Goal: Browse casually

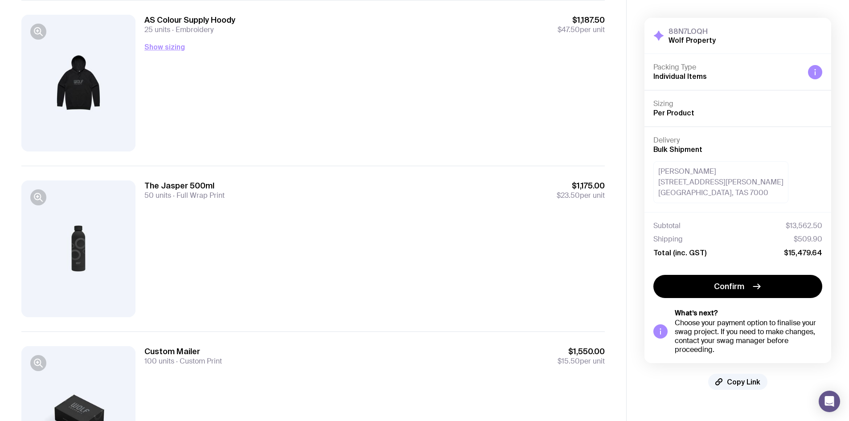
scroll to position [1676, 0]
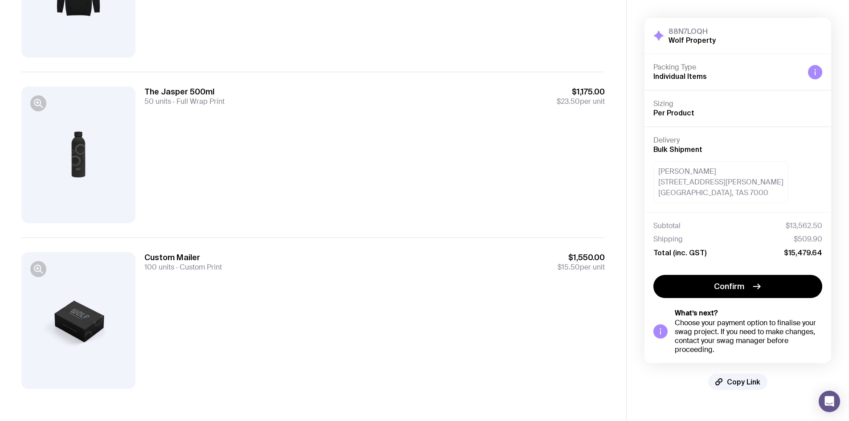
click at [225, 197] on div "The Jasper 500ml 50 units Full Wrap Print $1,175.00 $23.50 per unit" at bounding box center [374, 154] width 460 height 137
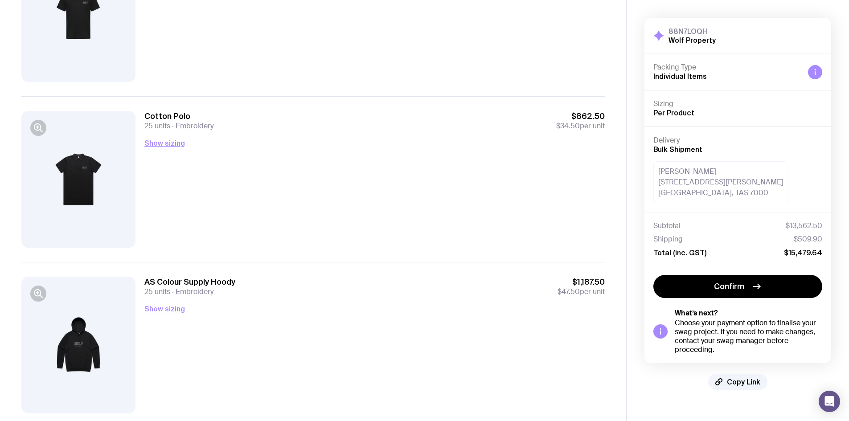
scroll to position [1319, 0]
click at [151, 143] on button "Show sizing" at bounding box center [164, 143] width 41 height 11
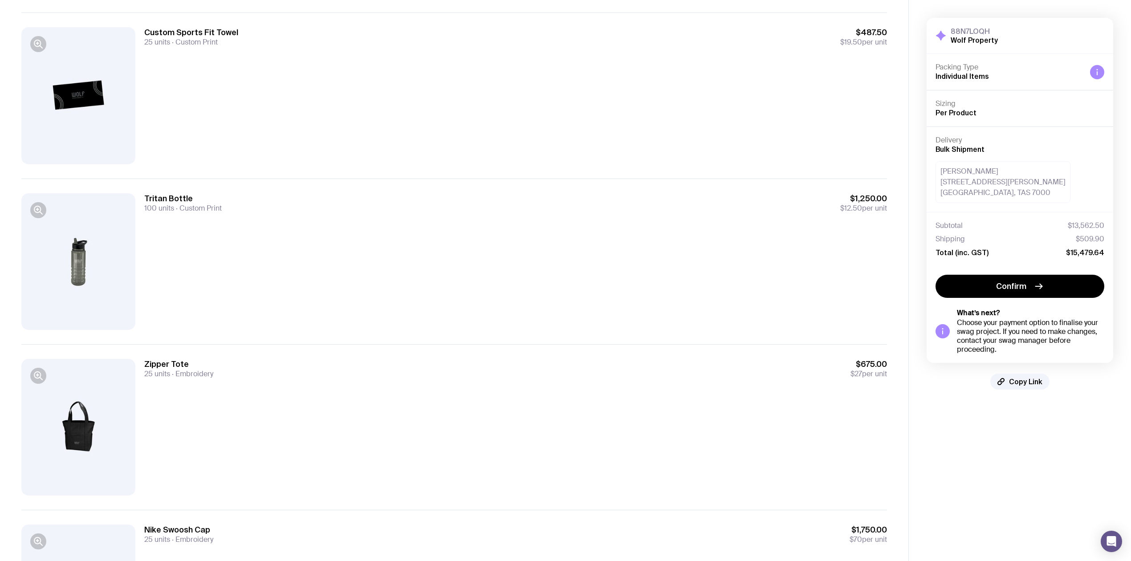
scroll to position [0, 0]
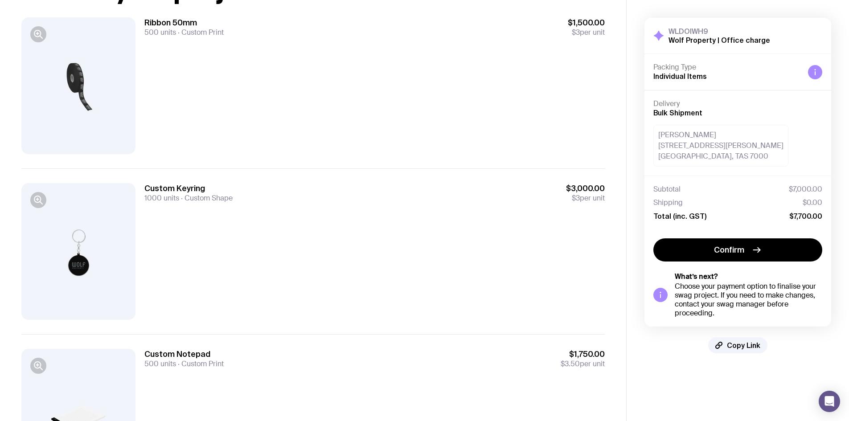
scroll to position [82, 0]
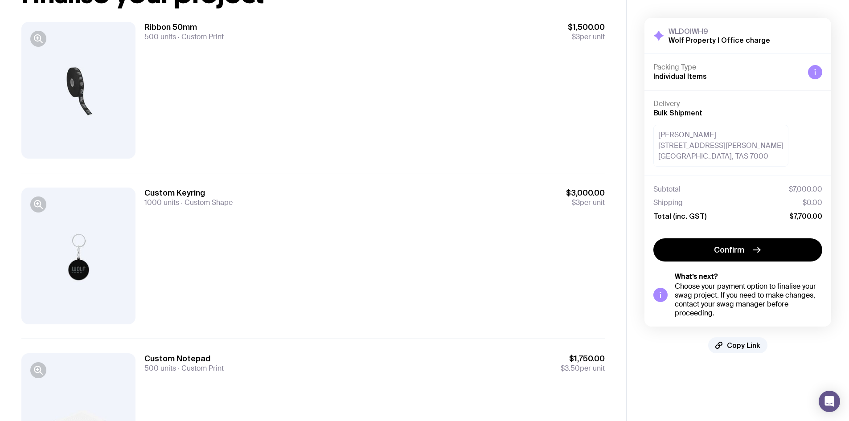
drag, startPoint x: 11, startPoint y: 175, endPoint x: 138, endPoint y: 244, distance: 144.3
click at [138, 244] on div "Copy Link Finalise your project Ribbon 50mm 500 units Custom Print $1,500.00 $3…" at bounding box center [313, 294] width 626 height 753
click at [245, 274] on div "Custom Keyring 1000 units Custom Shape $3,000.00 $3 per unit" at bounding box center [374, 256] width 460 height 137
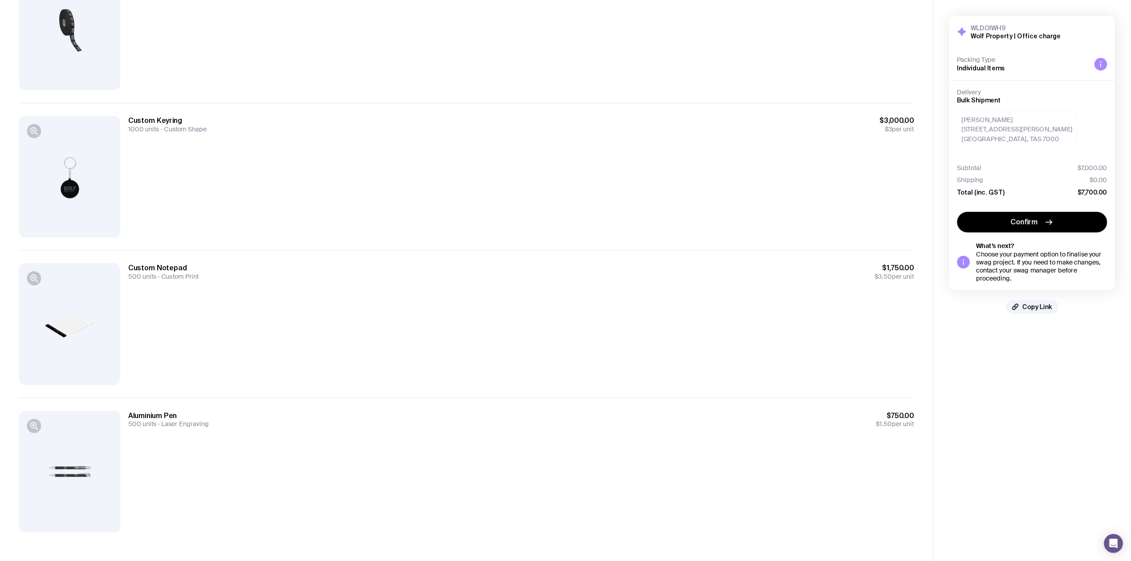
scroll to position [65, 0]
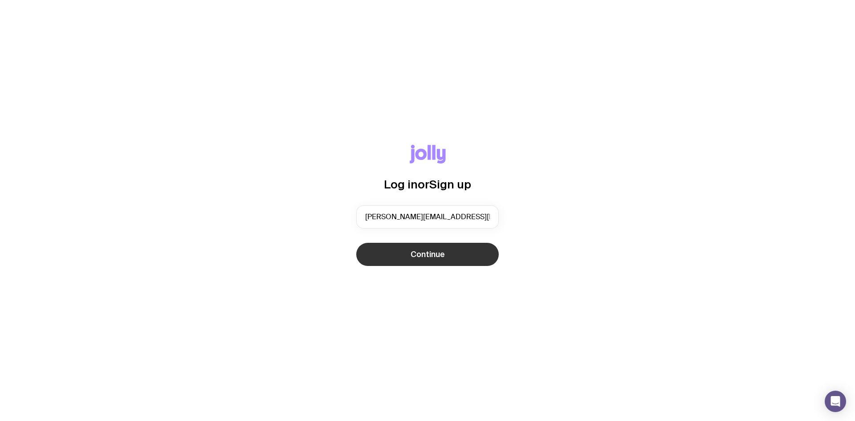
type input "alyce@wolfproperty.conm.au"
click at [403, 258] on button "Continue" at bounding box center [427, 254] width 143 height 23
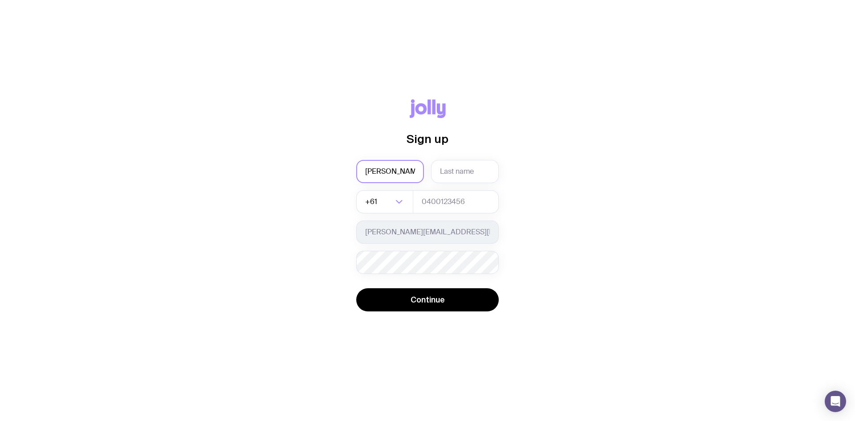
type input "Alyce"
type input "Fleming"
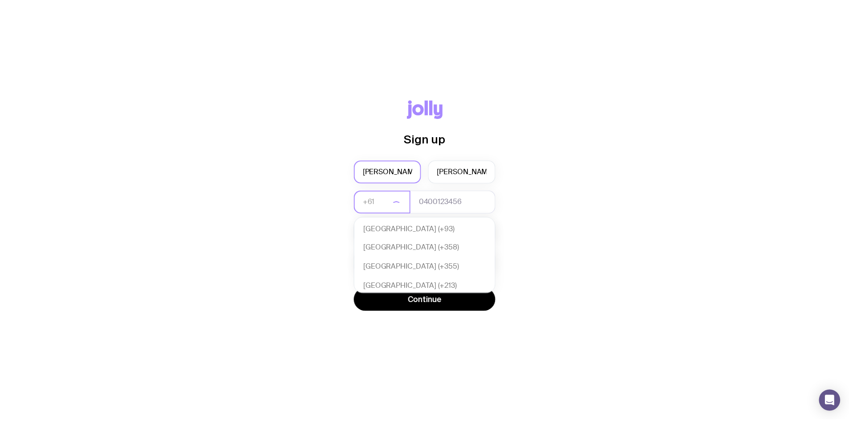
scroll to position [193, 0]
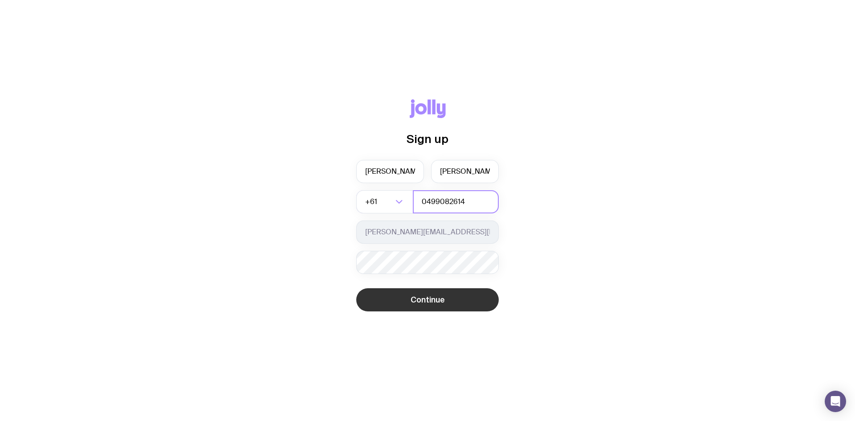
type input "0499082614"
click at [419, 303] on span "Continue" at bounding box center [428, 299] width 34 height 11
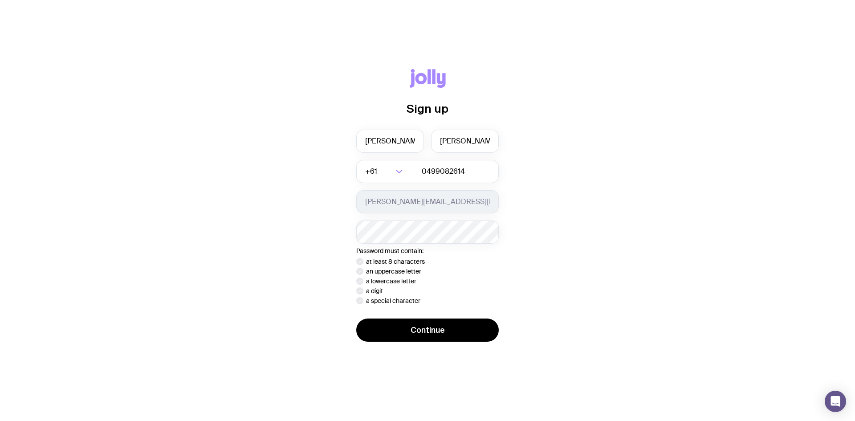
click at [612, 278] on div "Sign up Alyce Fleming +61 Loading... 0499082614 alyce@wolfproperty.conm.au Pass…" at bounding box center [427, 210] width 812 height 283
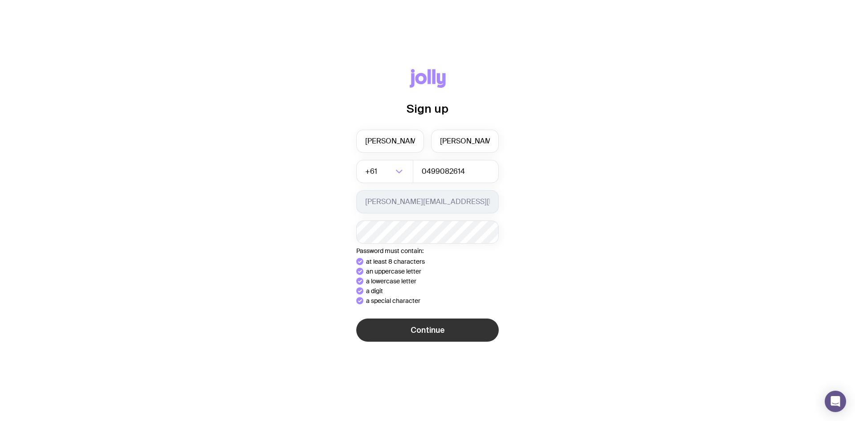
click at [432, 339] on button "Continue" at bounding box center [427, 329] width 143 height 23
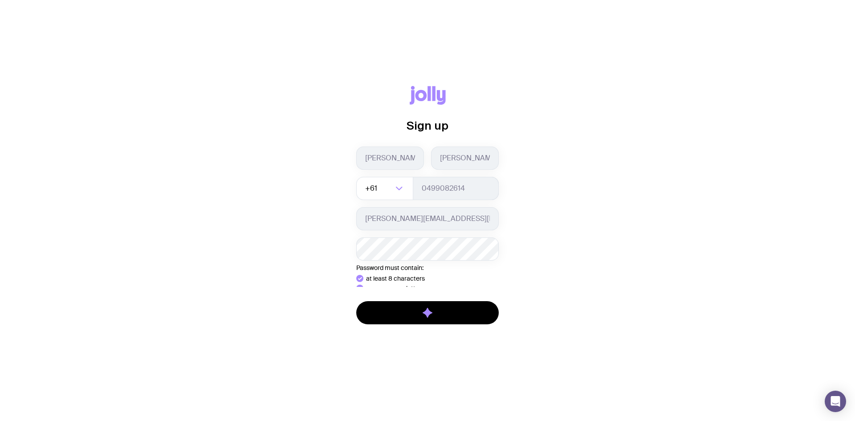
click at [432, 339] on div "Sign up Alyce Fleming +61 Loading... 0499082614 alyce@wolfproperty.conm.au Pass…" at bounding box center [427, 210] width 855 height 421
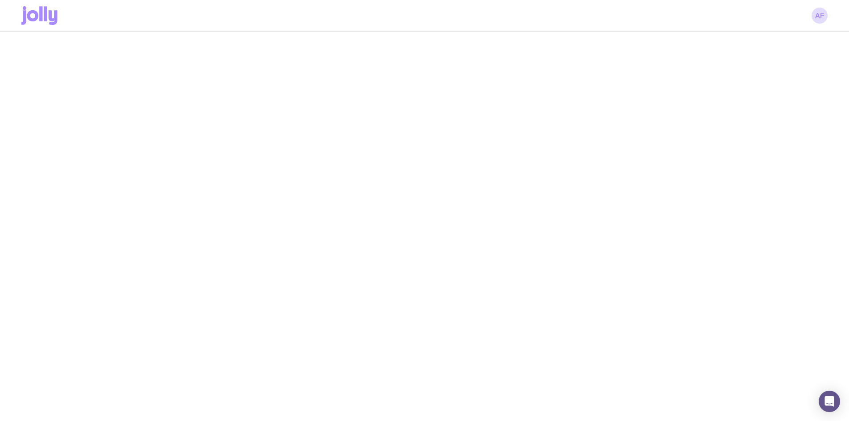
scroll to position [32, 0]
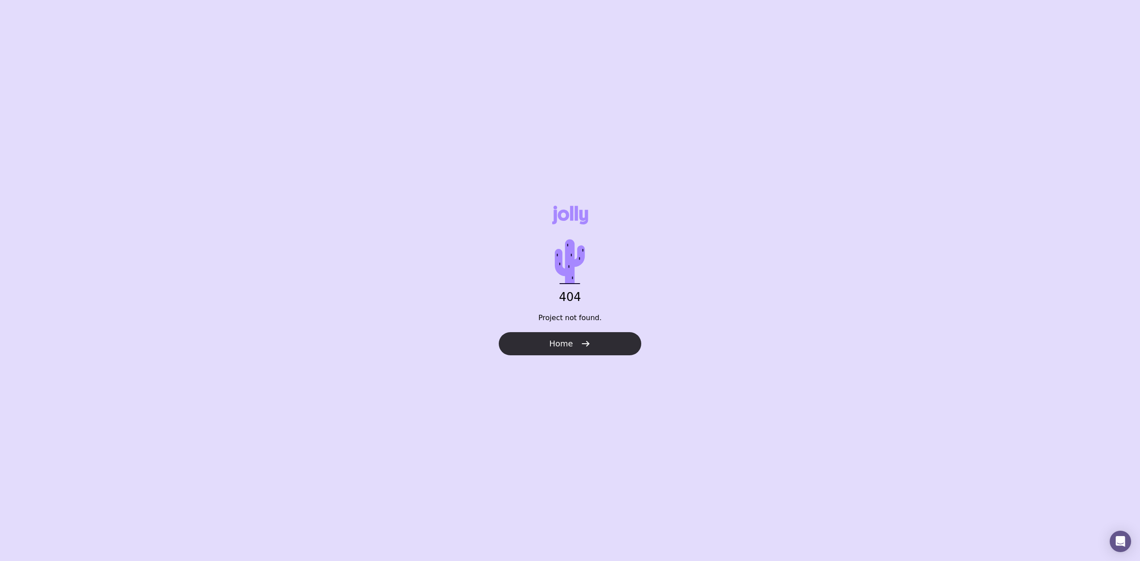
click at [558, 339] on span "Home" at bounding box center [561, 344] width 24 height 11
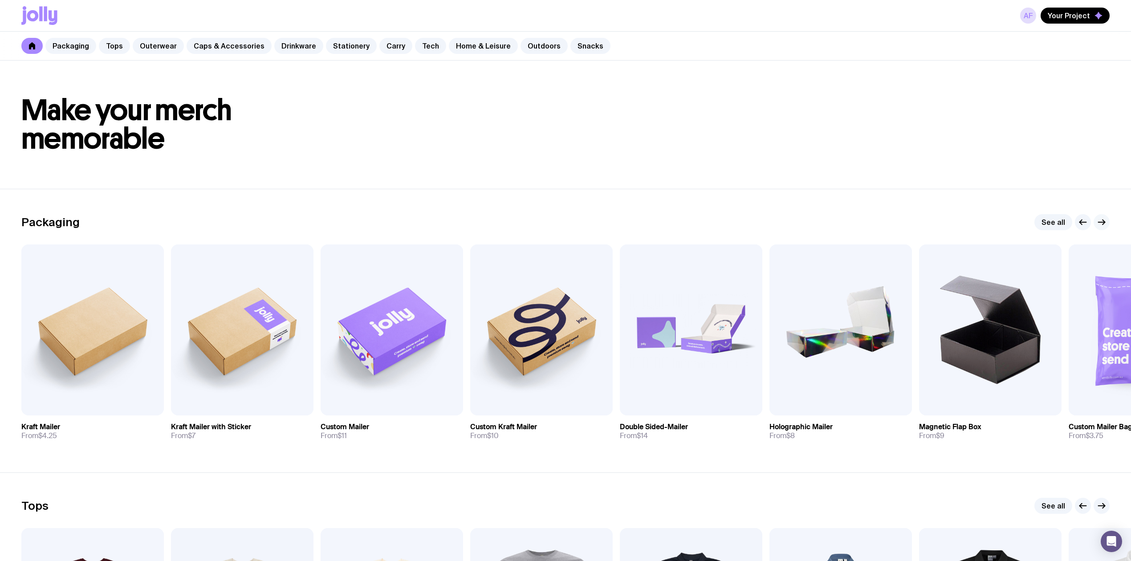
click at [1100, 217] on icon "button" at bounding box center [1102, 222] width 11 height 11
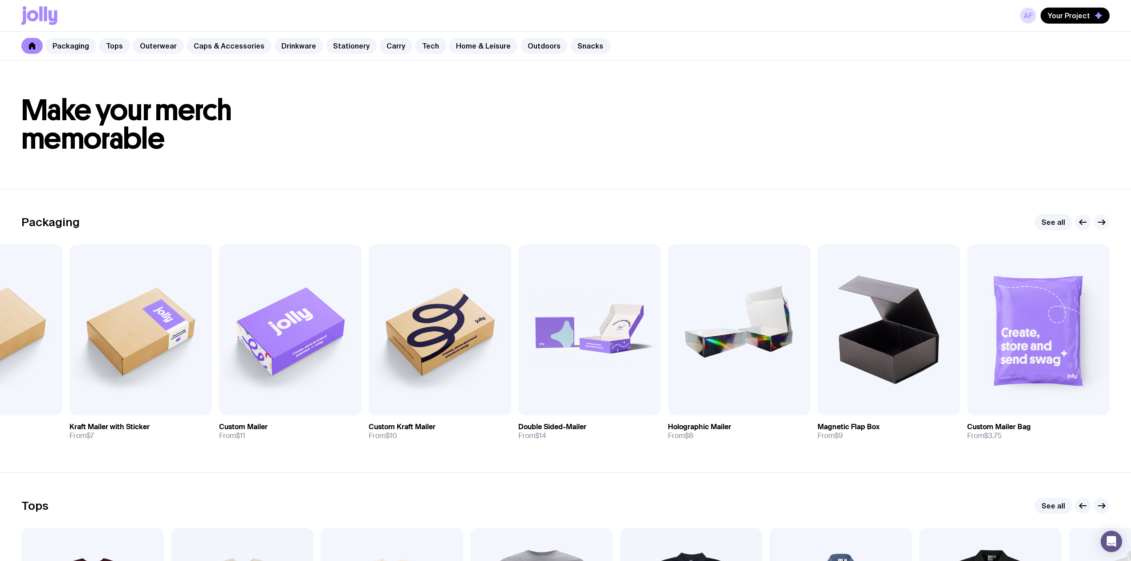
click at [1100, 217] on icon "button" at bounding box center [1102, 222] width 11 height 11
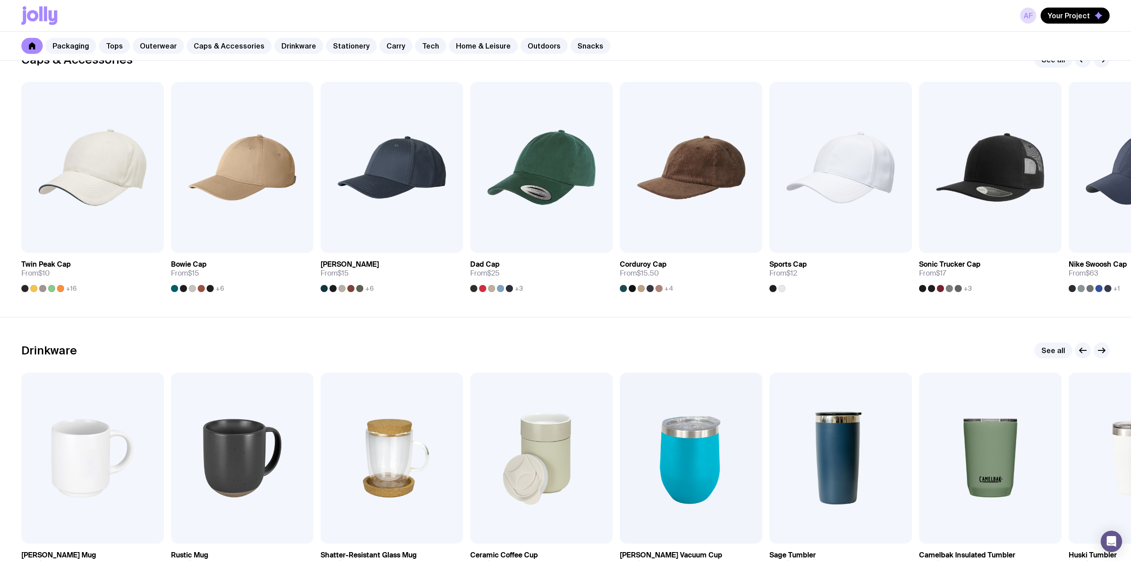
scroll to position [1069, 0]
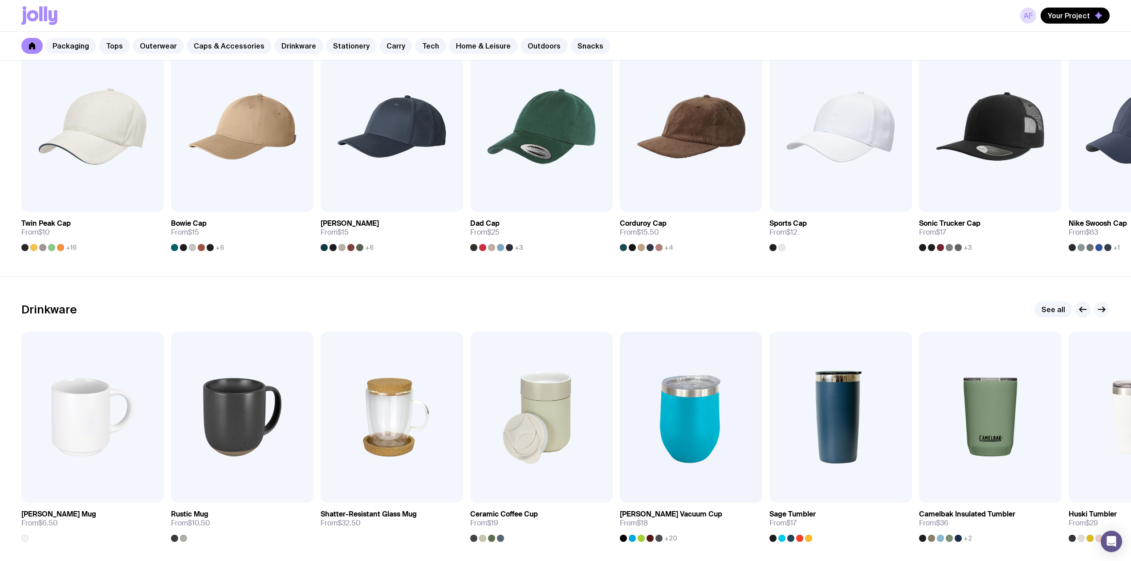
click at [1101, 311] on icon "button" at bounding box center [1102, 309] width 11 height 11
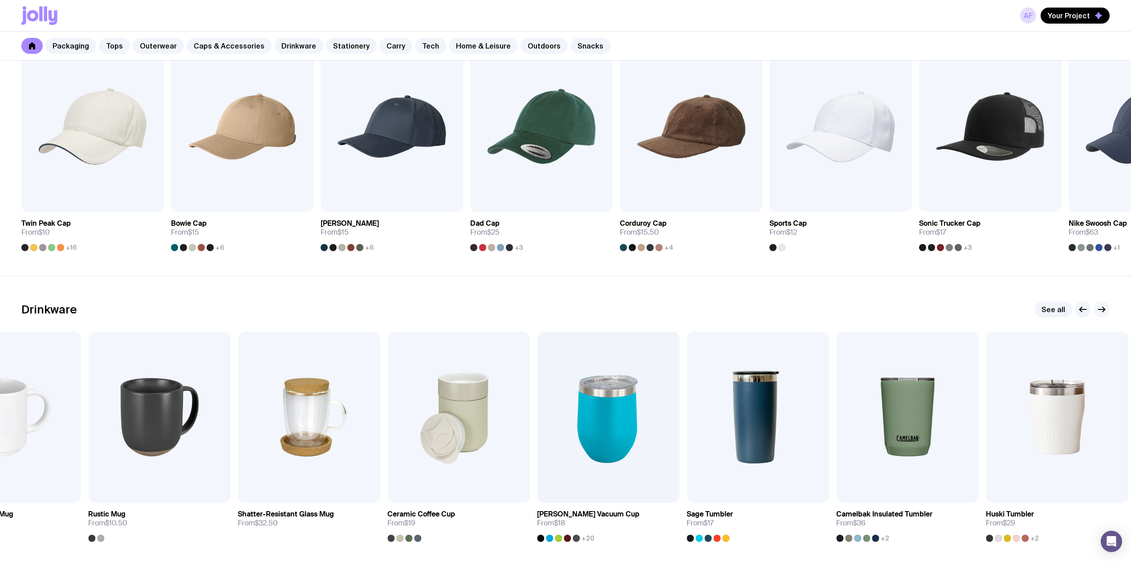
click at [1101, 311] on icon "button" at bounding box center [1102, 309] width 11 height 11
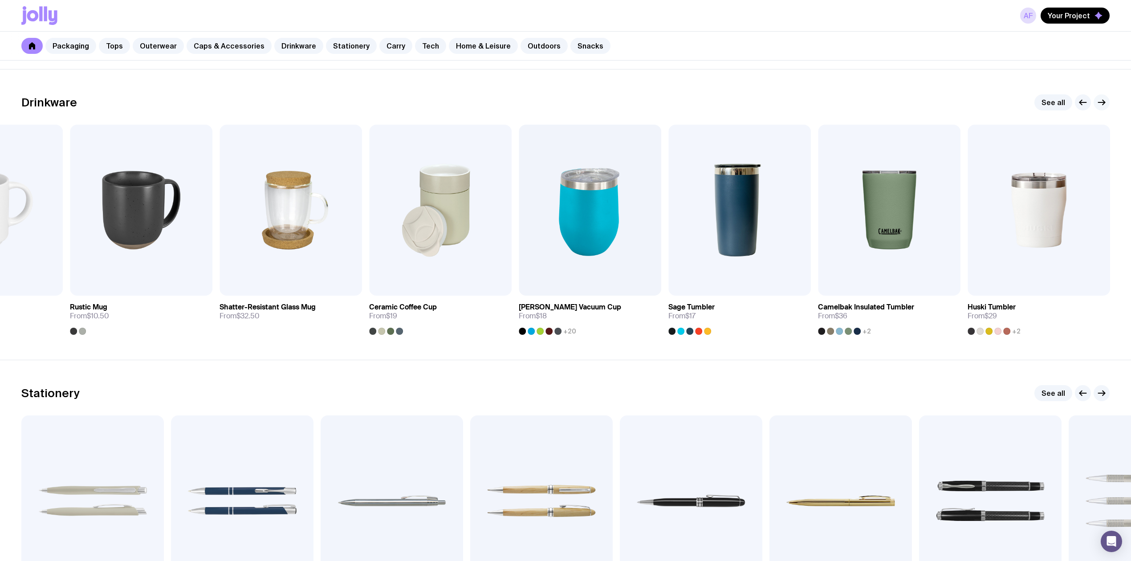
scroll to position [1485, 0]
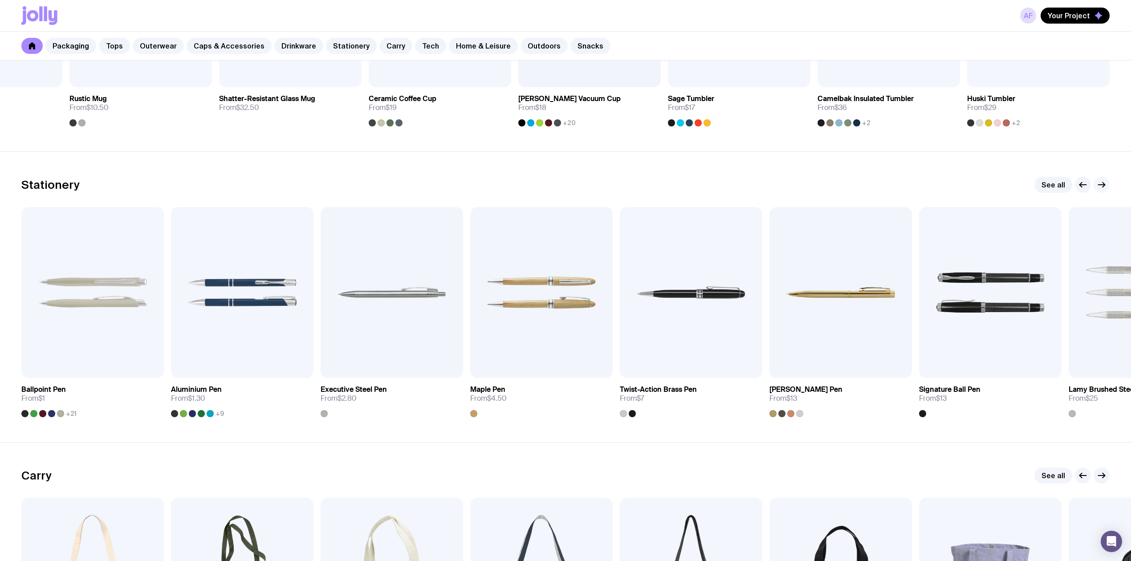
click at [1101, 186] on icon "button" at bounding box center [1102, 185] width 11 height 11
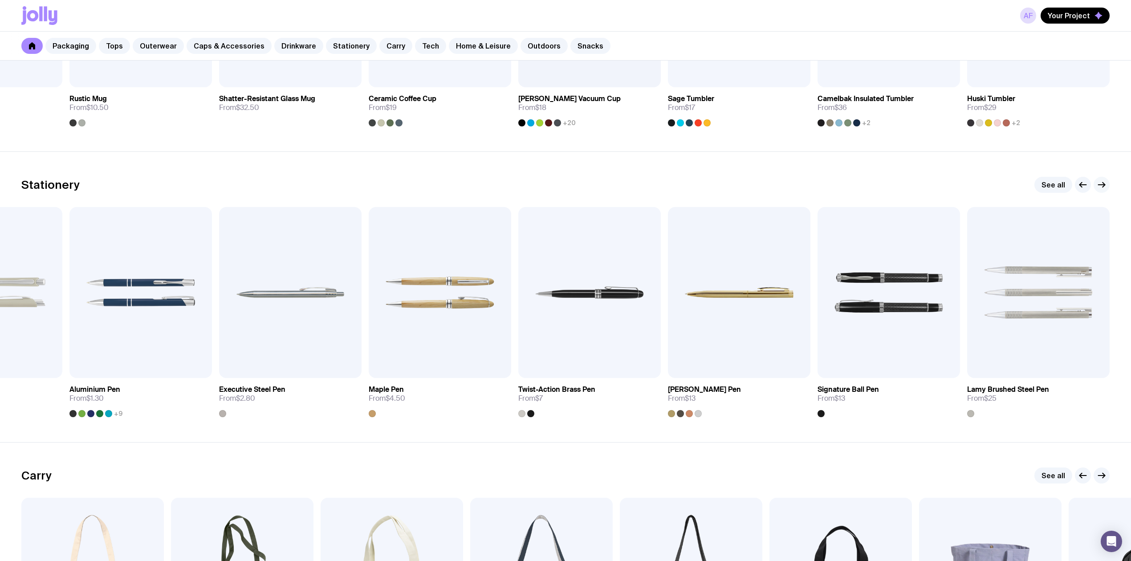
click at [1101, 186] on icon "button" at bounding box center [1102, 185] width 11 height 11
click at [1057, 188] on link "See all" at bounding box center [1054, 185] width 38 height 16
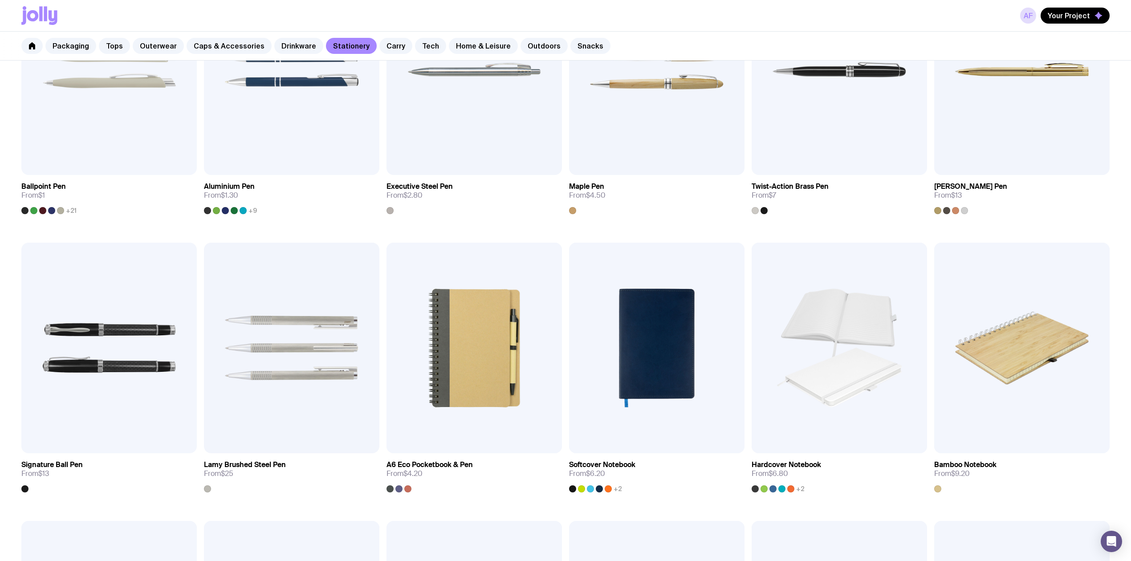
scroll to position [297, 0]
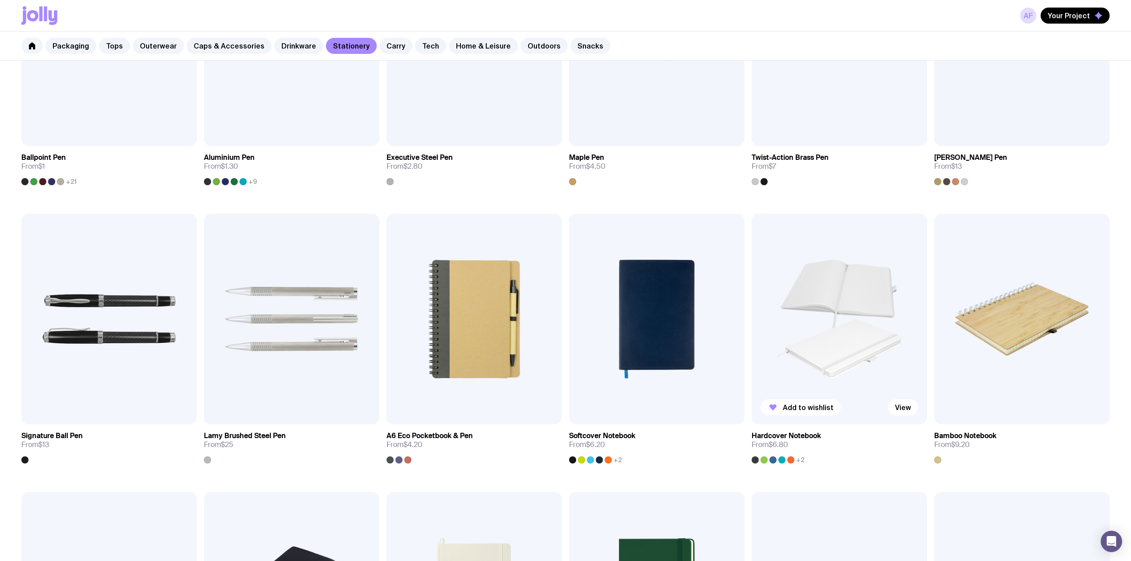
click at [876, 353] on img at bounding box center [840, 319] width 176 height 211
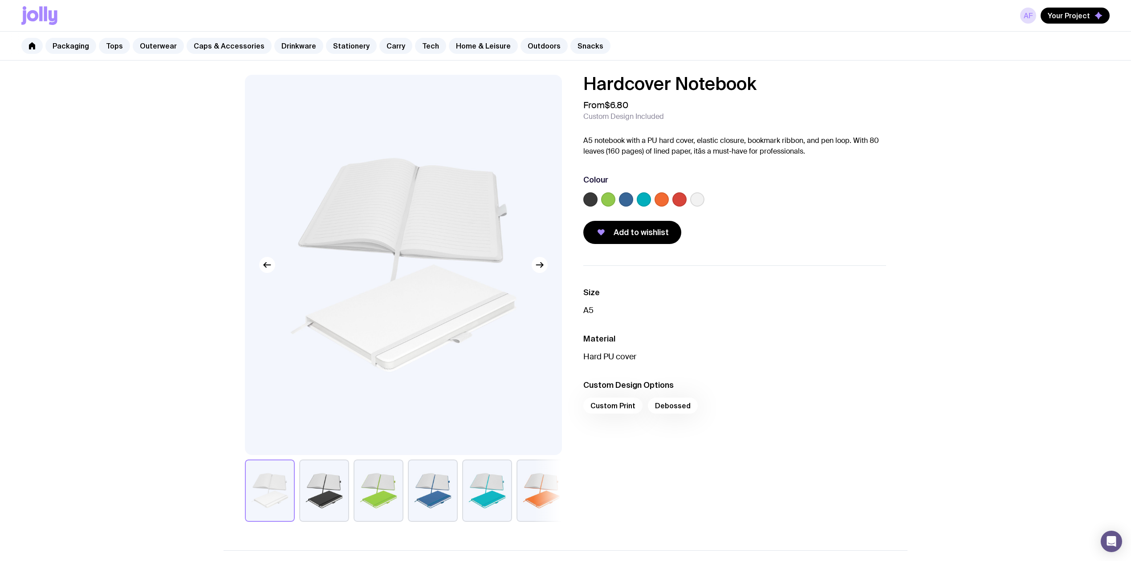
click at [371, 494] on button "button" at bounding box center [379, 491] width 50 height 62
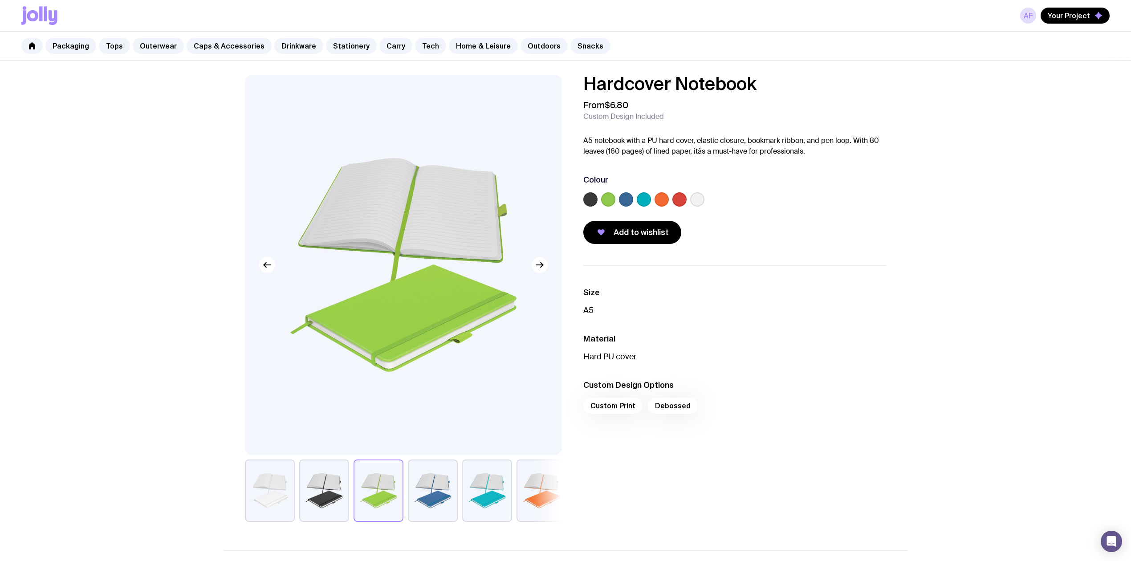
click at [430, 487] on button "button" at bounding box center [433, 491] width 50 height 62
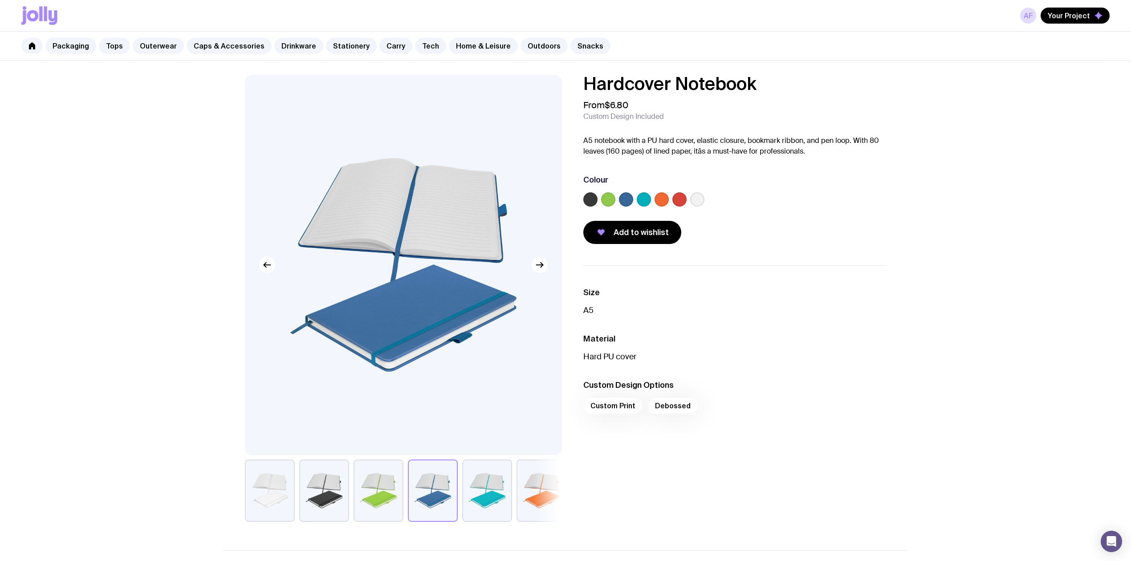
drag, startPoint x: 473, startPoint y: 486, endPoint x: 494, endPoint y: 487, distance: 20.9
click at [472, 487] on button "button" at bounding box center [487, 491] width 50 height 62
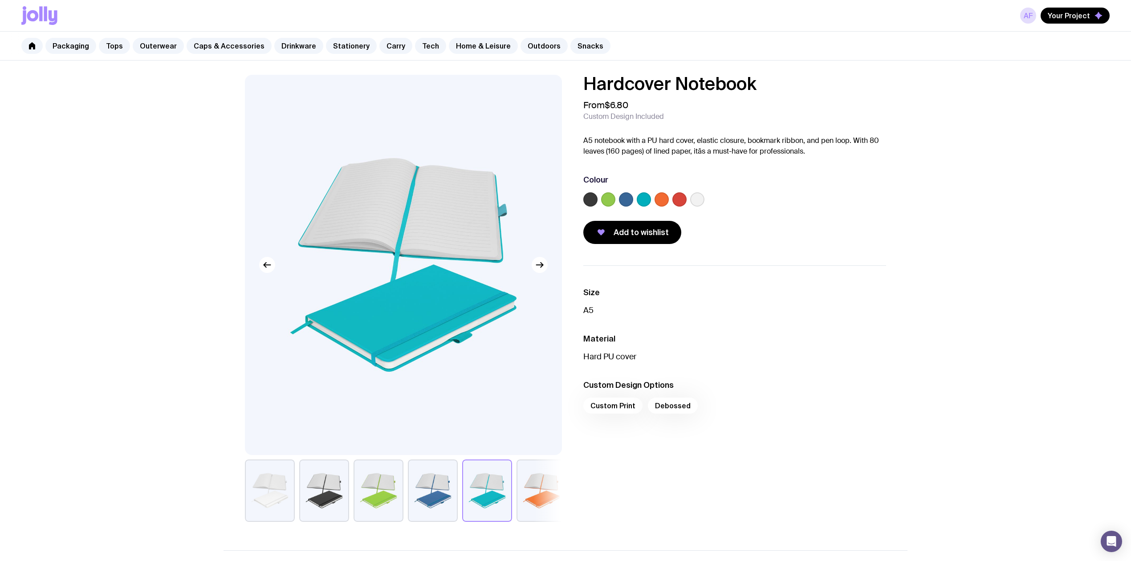
click at [530, 492] on button "button" at bounding box center [542, 491] width 50 height 62
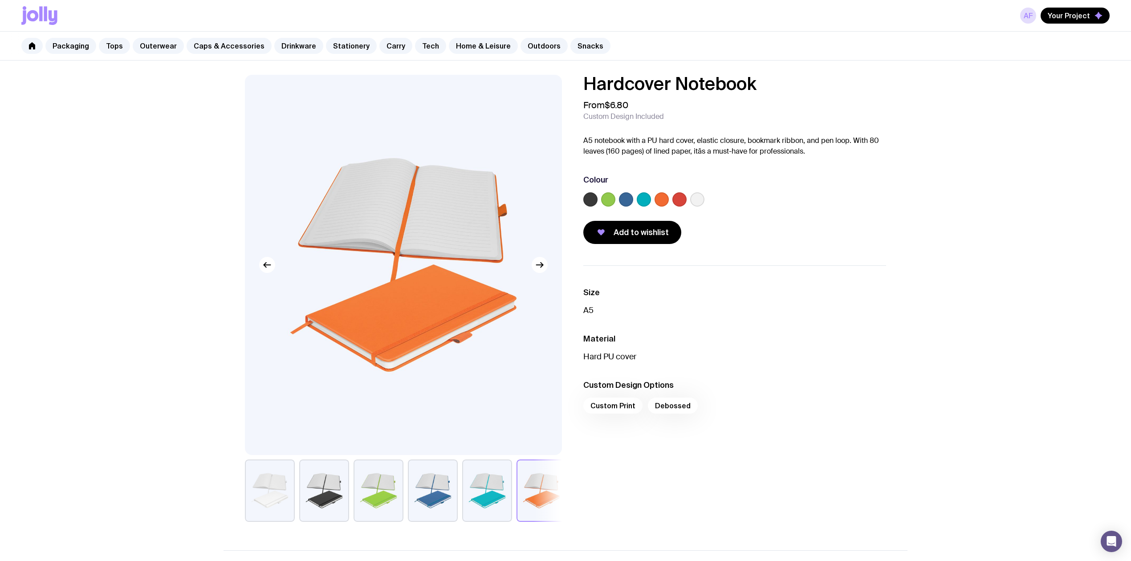
click at [286, 484] on button "button" at bounding box center [270, 491] width 50 height 62
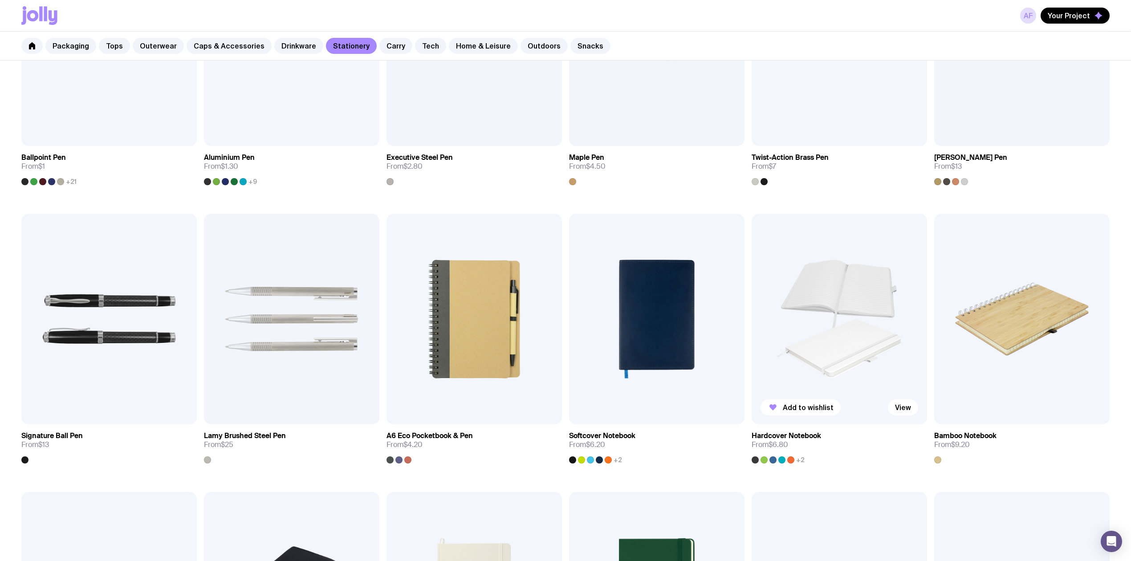
scroll to position [594, 0]
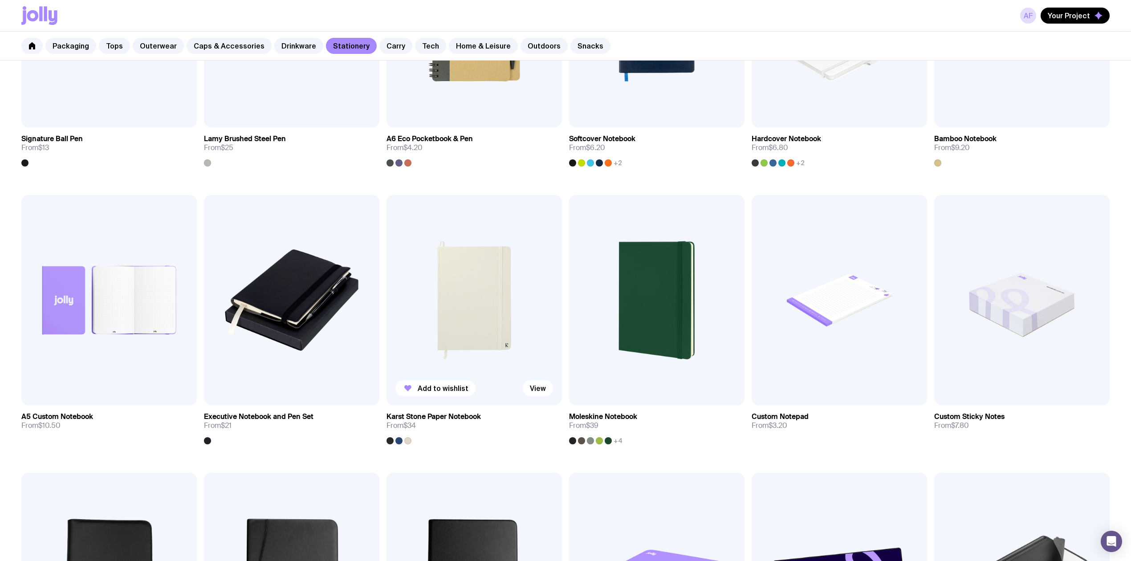
click at [462, 330] on img at bounding box center [475, 300] width 176 height 211
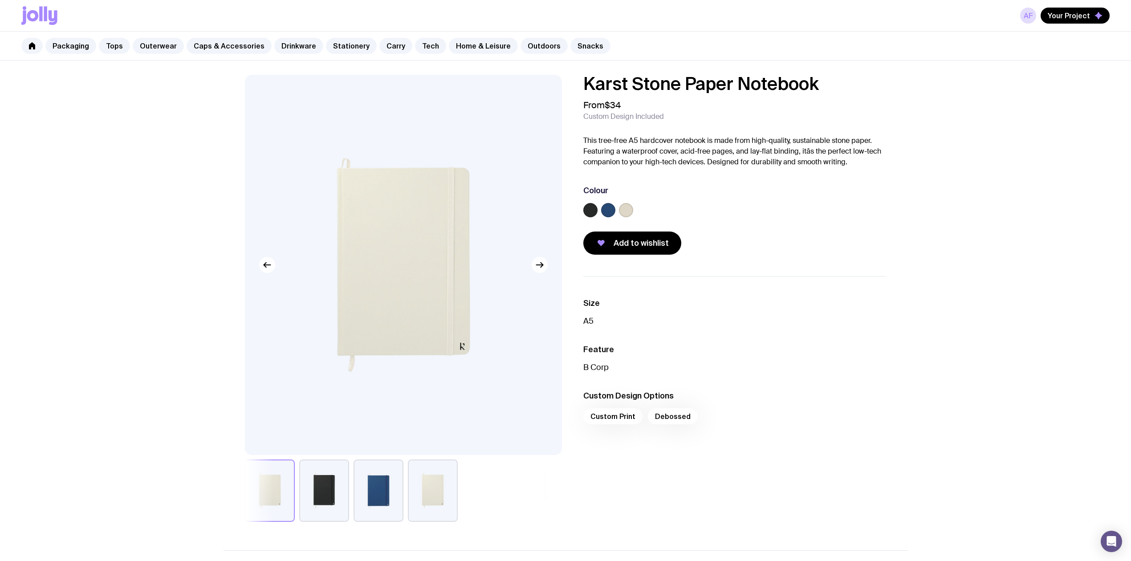
click at [371, 493] on button "button" at bounding box center [379, 491] width 50 height 62
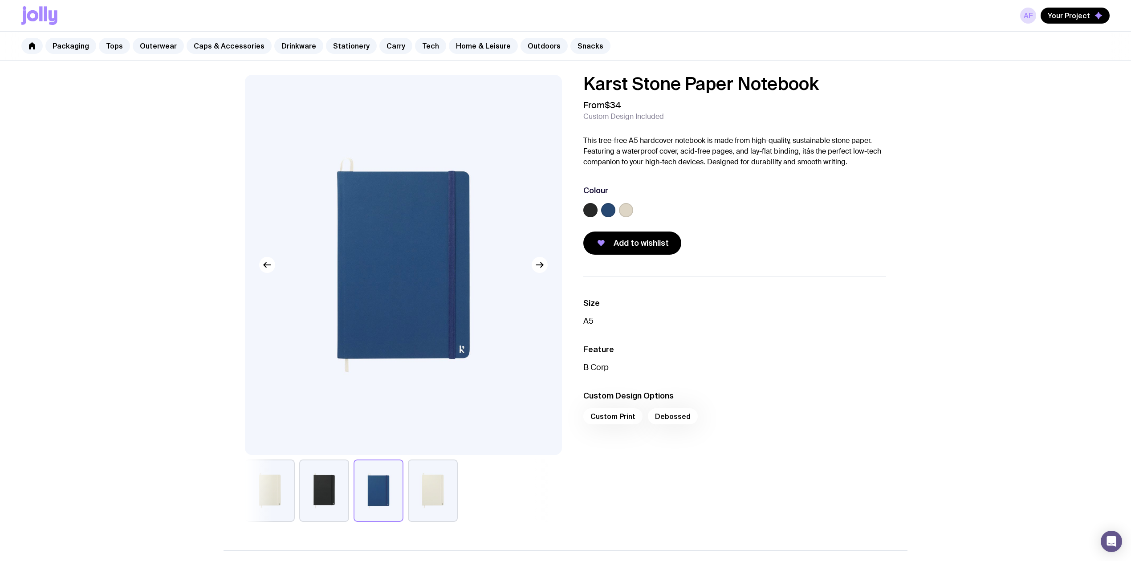
click at [420, 492] on button "button" at bounding box center [433, 491] width 50 height 62
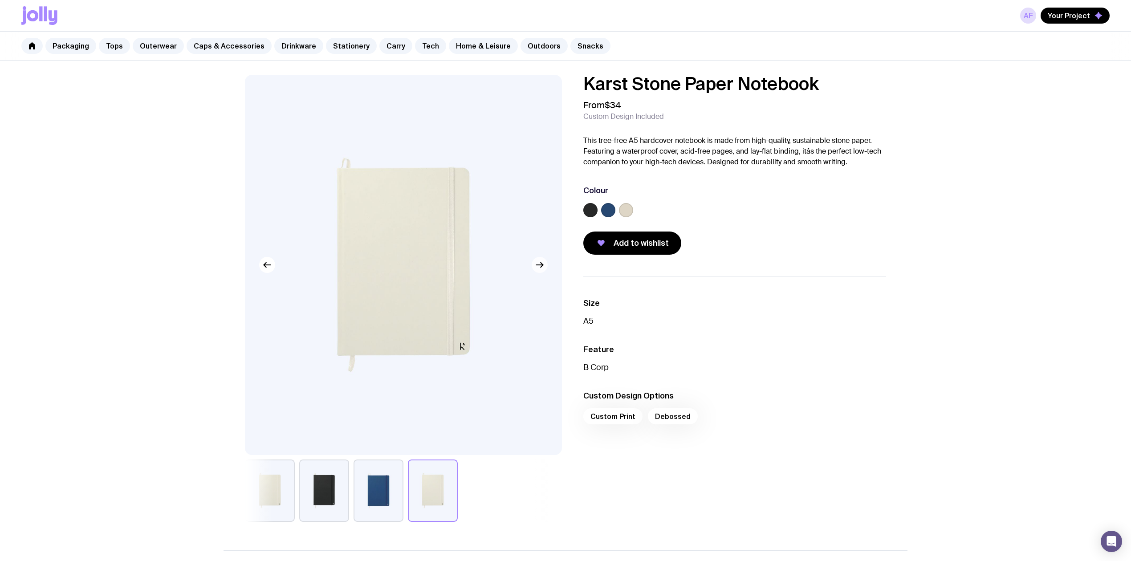
click at [537, 272] on button "button" at bounding box center [540, 265] width 16 height 16
click at [539, 272] on button "button" at bounding box center [540, 265] width 16 height 16
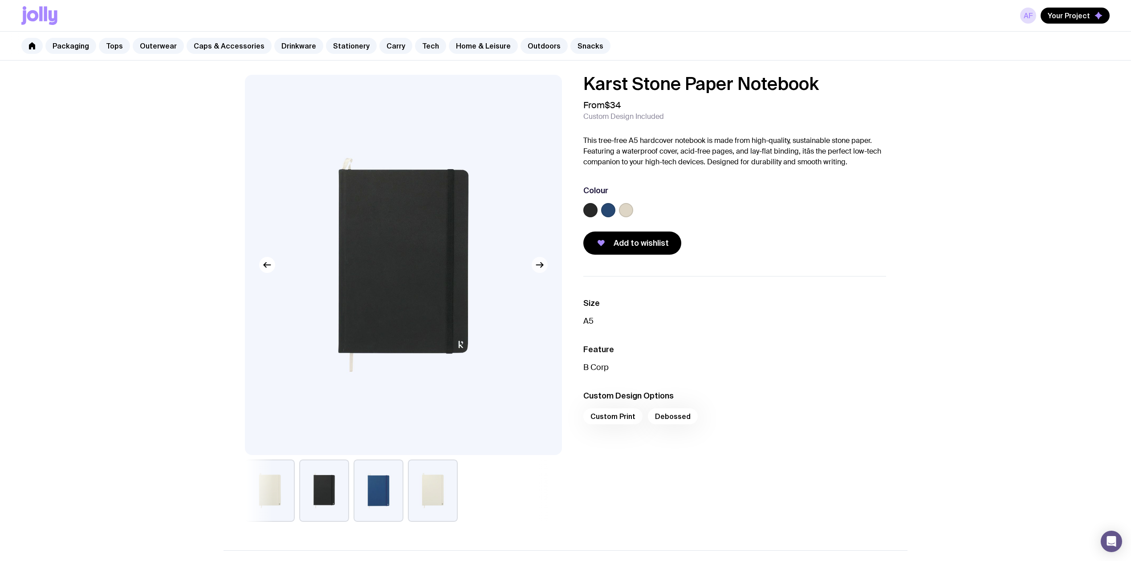
click at [539, 272] on button "button" at bounding box center [540, 265] width 16 height 16
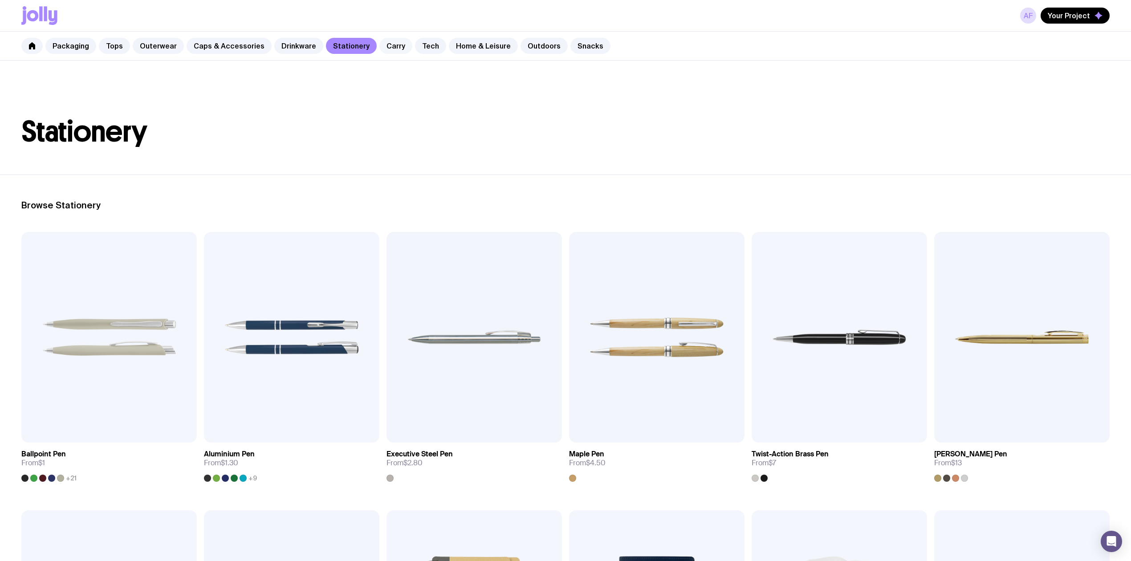
click at [389, 44] on link "Carry" at bounding box center [396, 46] width 33 height 16
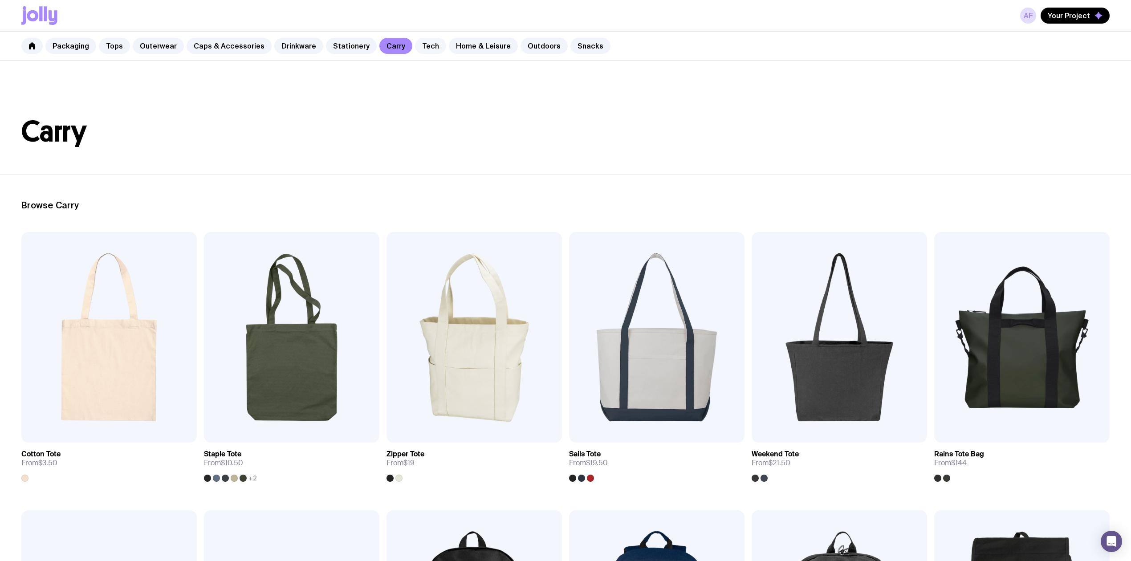
click at [415, 45] on link "Tech" at bounding box center [430, 46] width 31 height 16
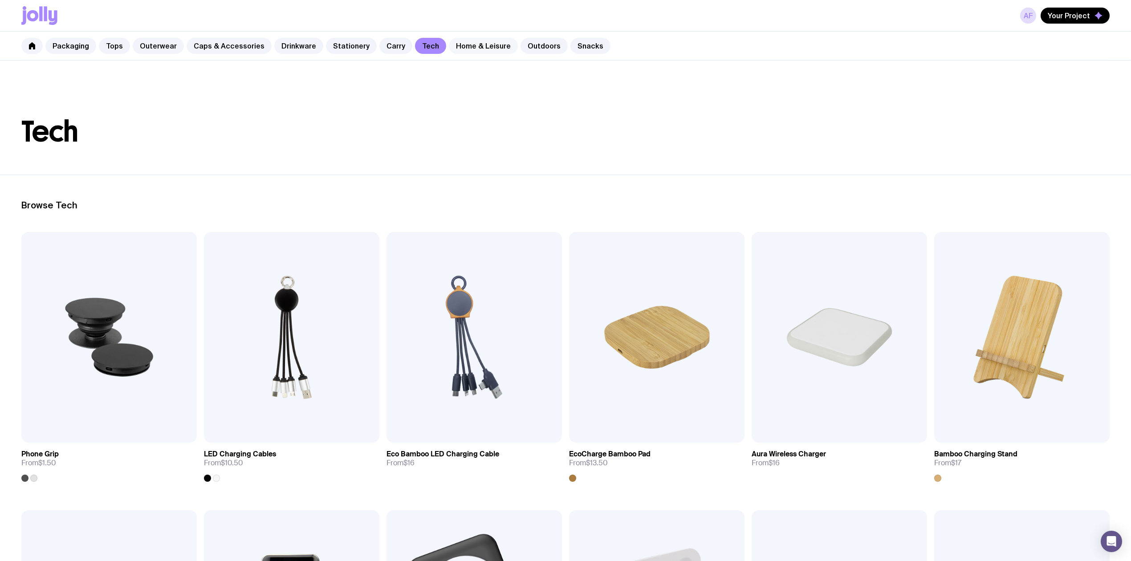
click at [478, 46] on link "Home & Leisure" at bounding box center [483, 46] width 69 height 16
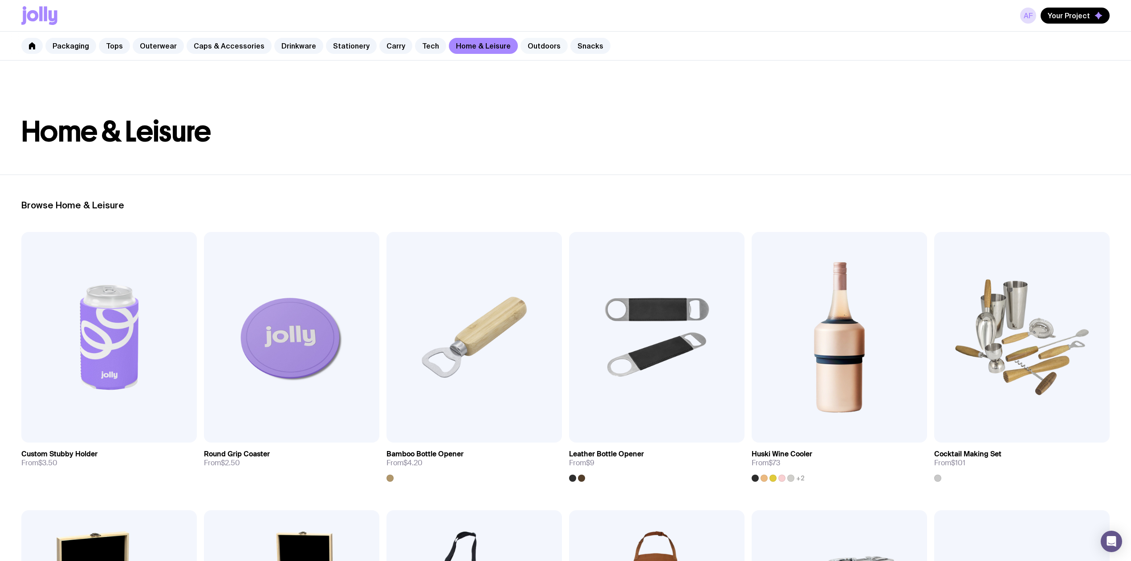
click at [528, 42] on link "Outdoors" at bounding box center [544, 46] width 47 height 16
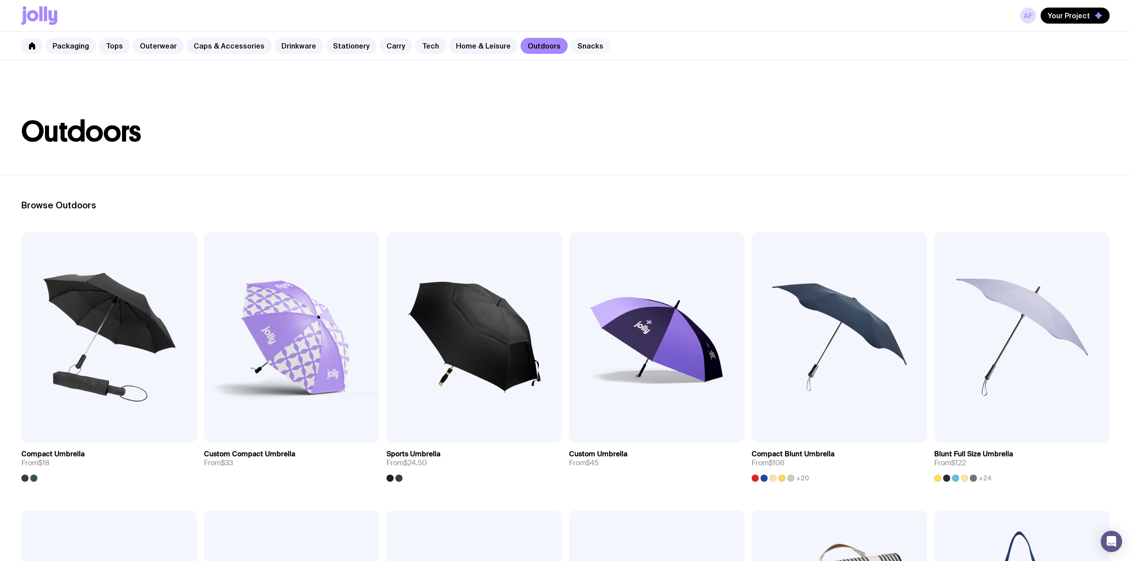
click at [576, 43] on link "Snacks" at bounding box center [591, 46] width 40 height 16
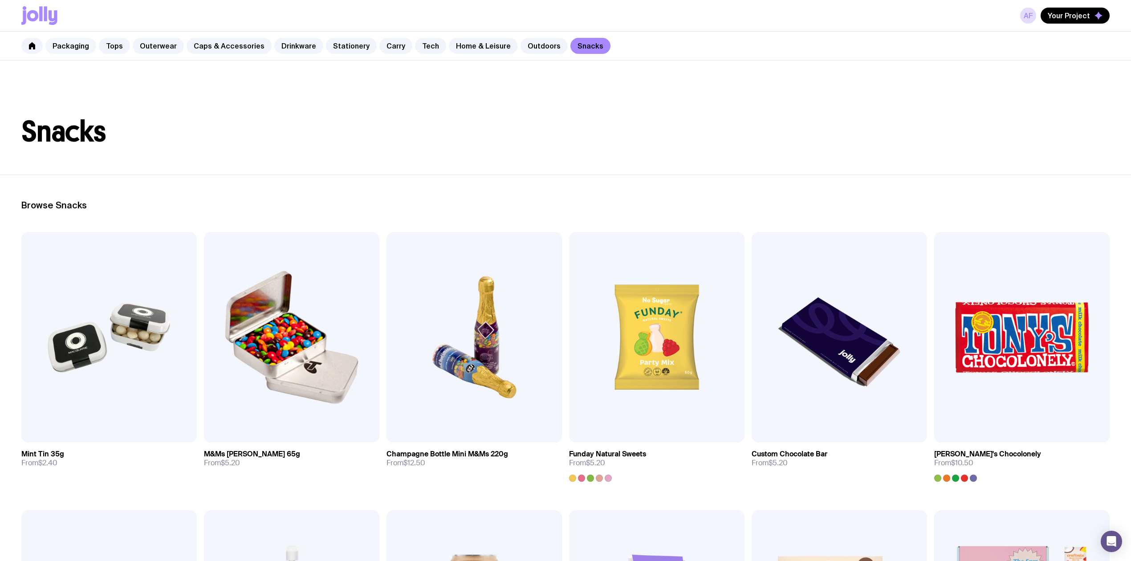
click at [62, 45] on link "Packaging" at bounding box center [70, 46] width 51 height 16
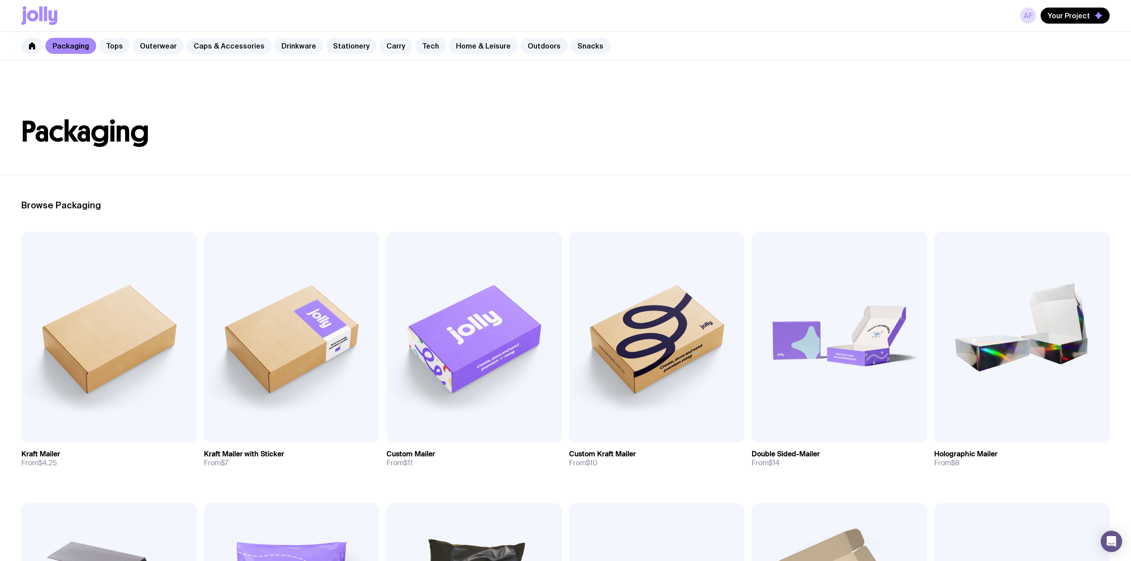
click at [106, 36] on div "Packaging Tops Outerwear Caps & Accessories Drinkware Stationery Carry Tech Hom…" at bounding box center [565, 46] width 1131 height 29
click at [109, 40] on link "Tops" at bounding box center [114, 46] width 31 height 16
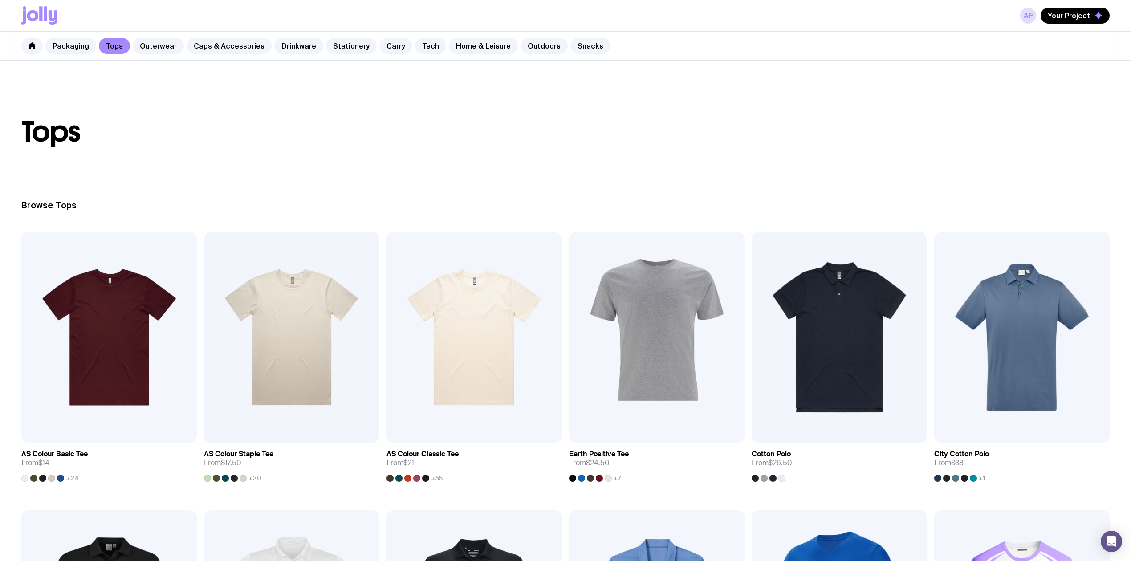
click at [131, 40] on div "Packaging Tops Outerwear Caps & Accessories Drinkware Stationery Carry Tech Hom…" at bounding box center [565, 46] width 1131 height 29
click at [147, 49] on link "Outerwear" at bounding box center [158, 46] width 51 height 16
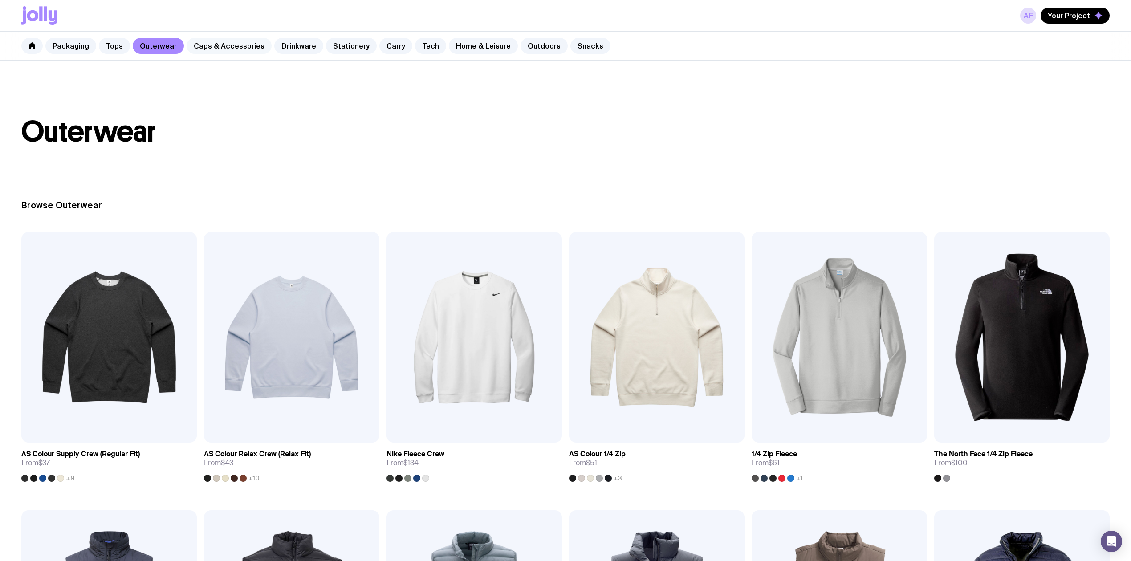
click at [238, 45] on link "Caps & Accessories" at bounding box center [229, 46] width 85 height 16
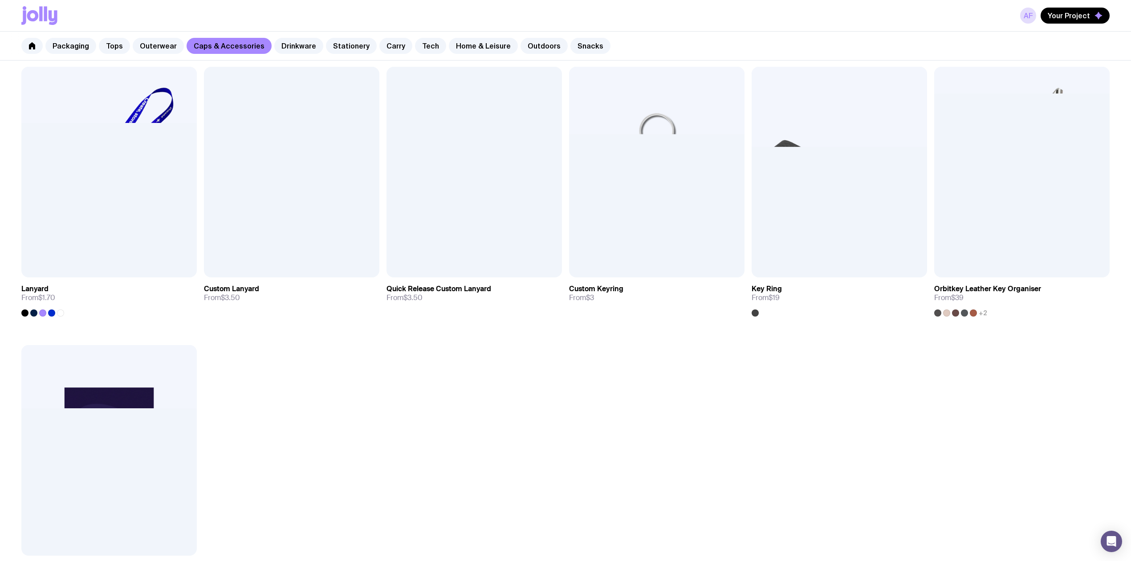
scroll to position [703, 0]
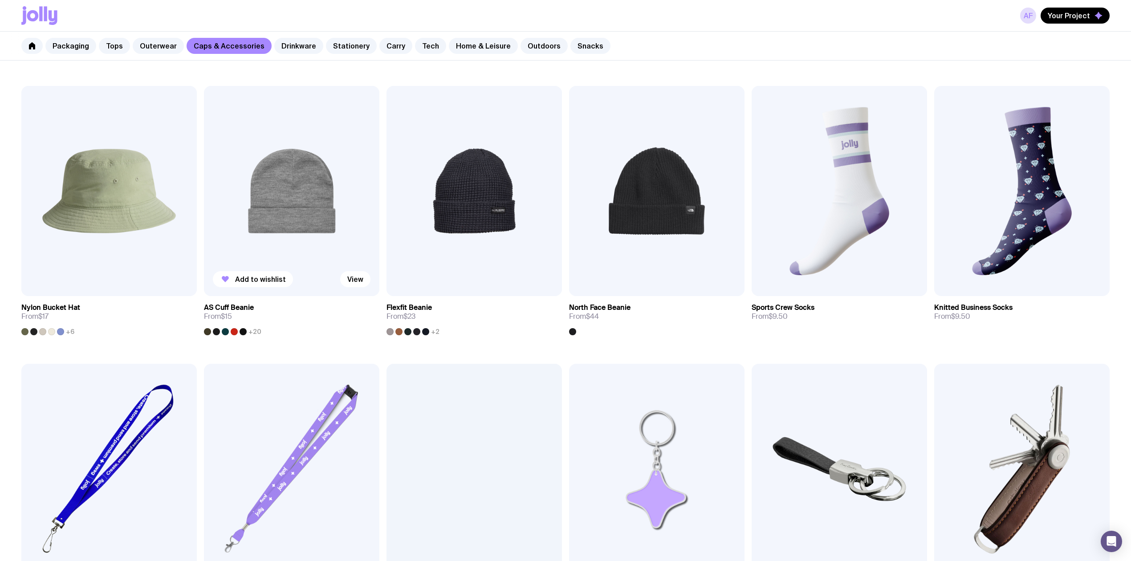
click at [222, 330] on div at bounding box center [225, 331] width 7 height 7
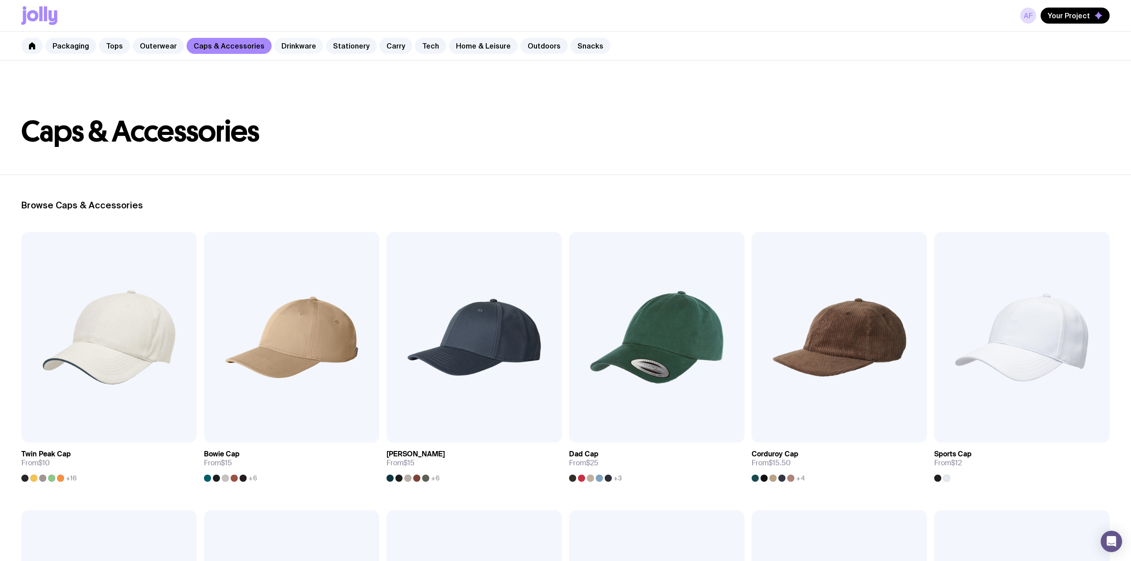
click at [285, 47] on link "Drinkware" at bounding box center [298, 46] width 49 height 16
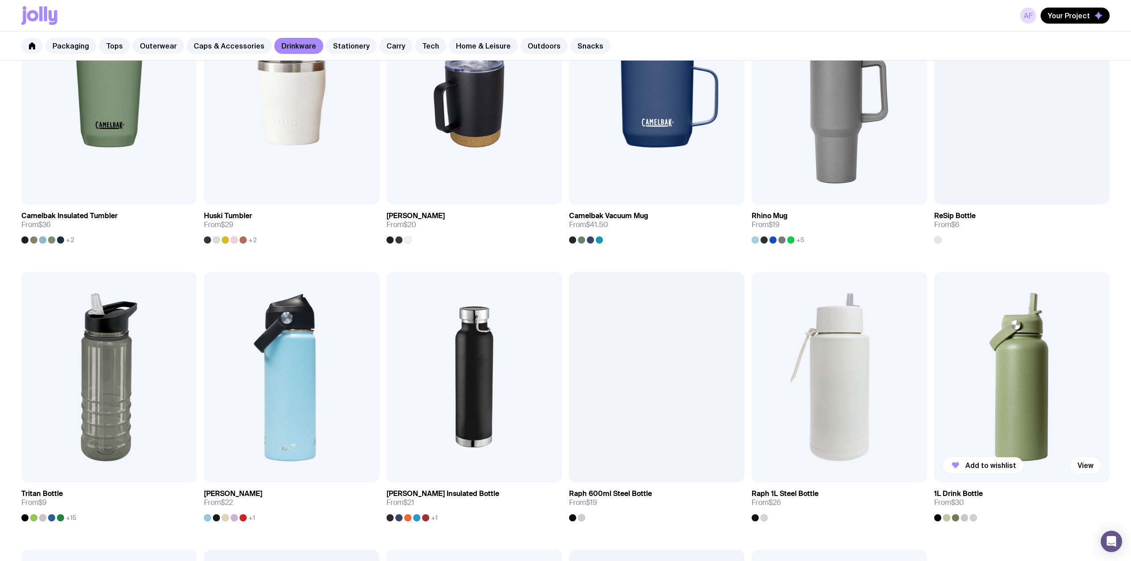
scroll to position [535, 0]
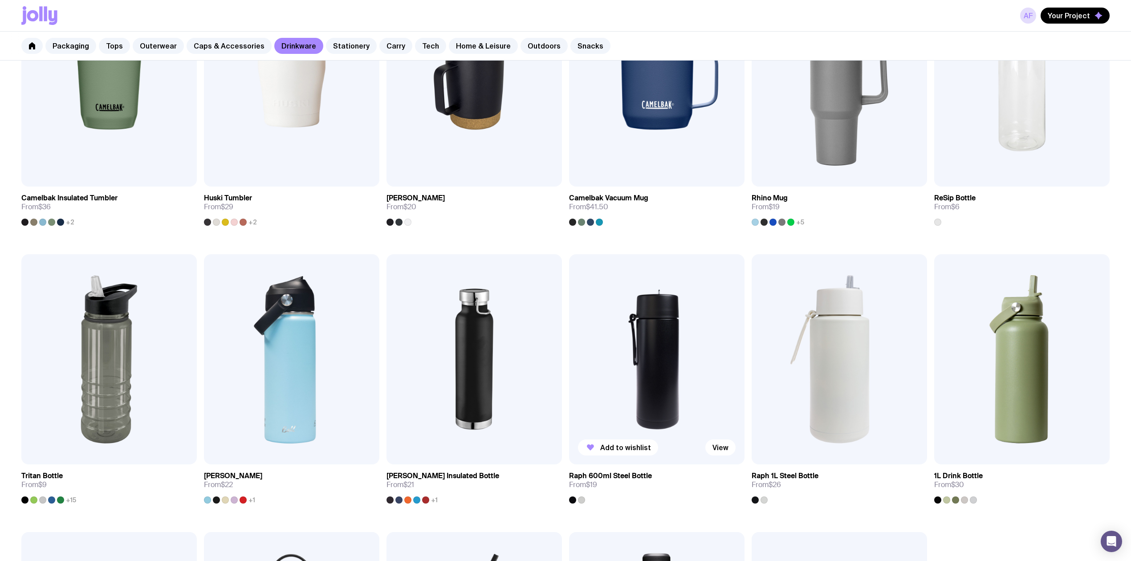
click at [661, 392] on img at bounding box center [657, 359] width 176 height 211
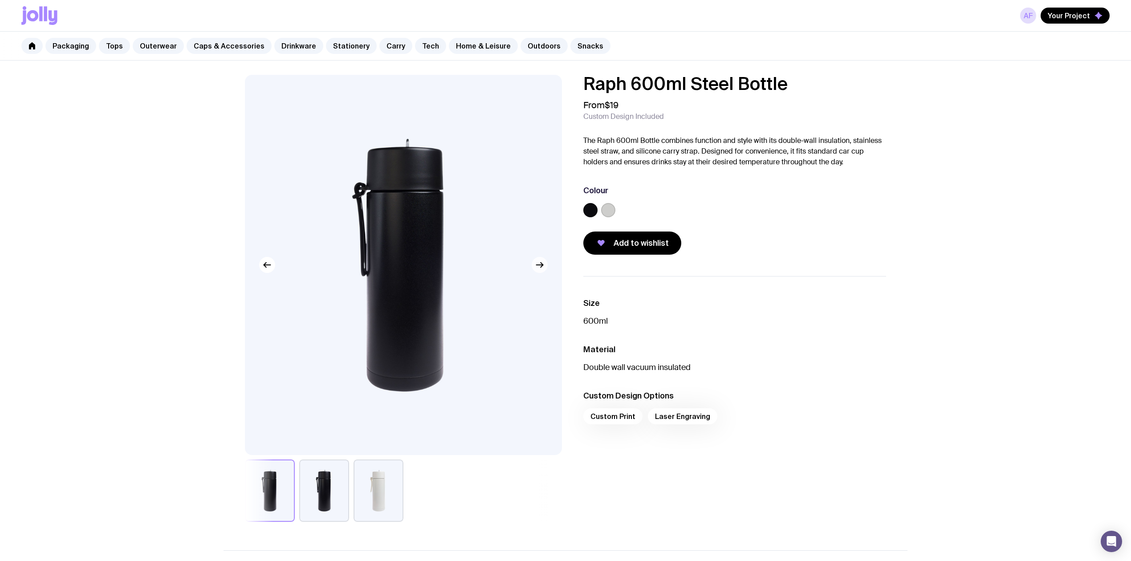
click at [543, 261] on icon "button" at bounding box center [540, 265] width 11 height 11
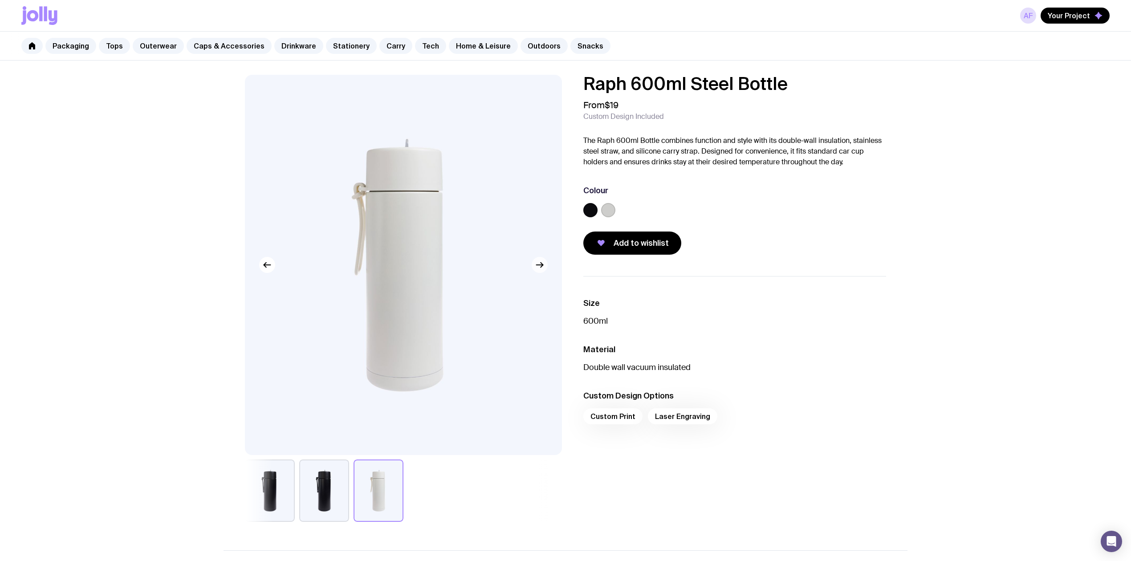
click at [543, 261] on icon "button" at bounding box center [540, 265] width 11 height 11
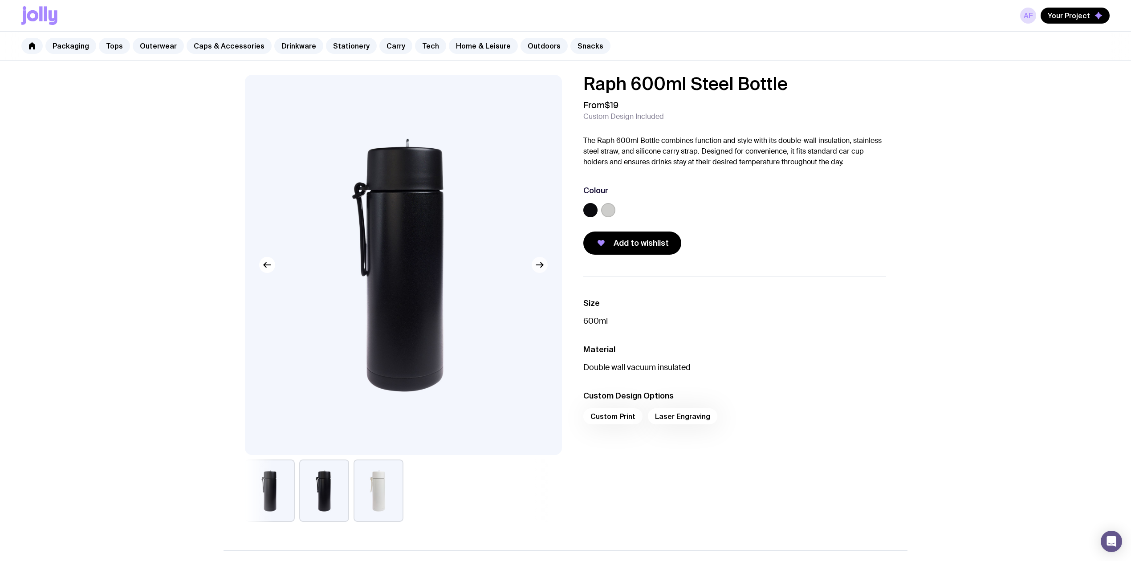
click at [543, 261] on icon "button" at bounding box center [540, 265] width 11 height 11
click at [440, 154] on img at bounding box center [403, 265] width 317 height 380
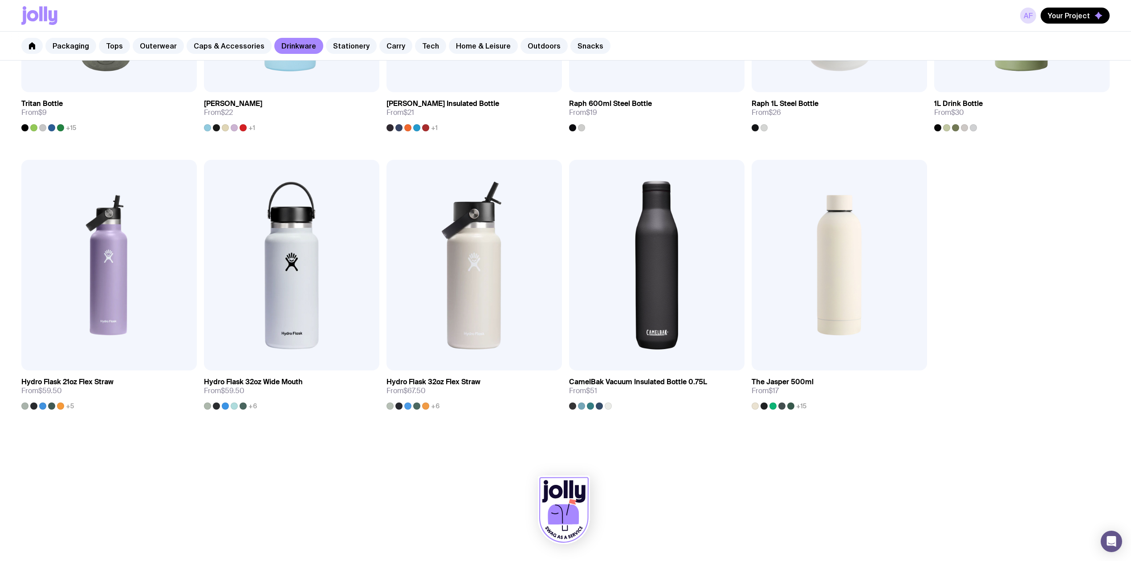
scroll to position [610, 0]
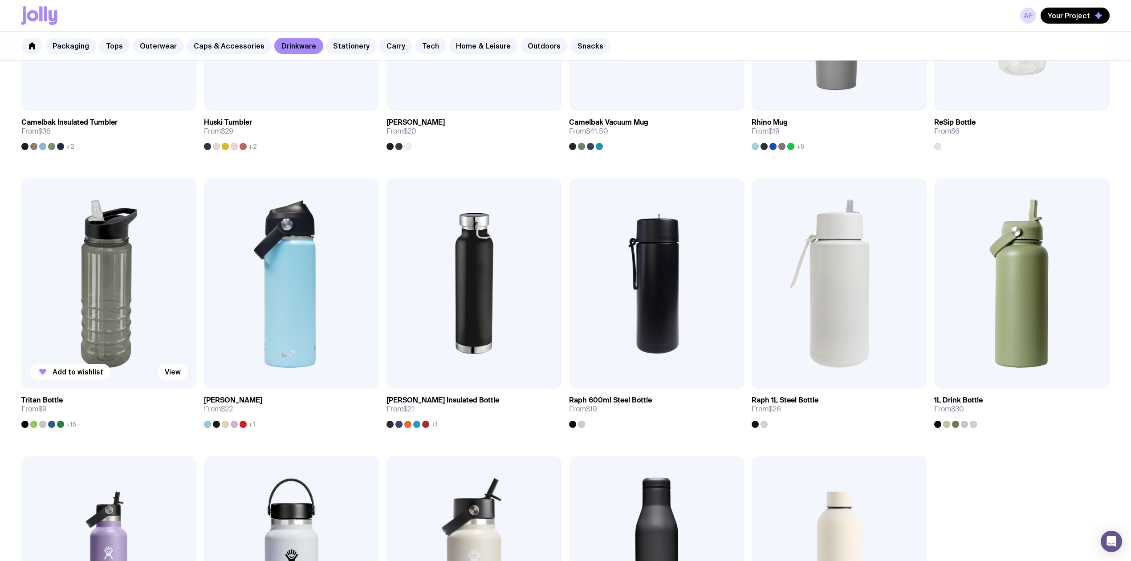
click at [127, 257] on img at bounding box center [109, 284] width 176 height 211
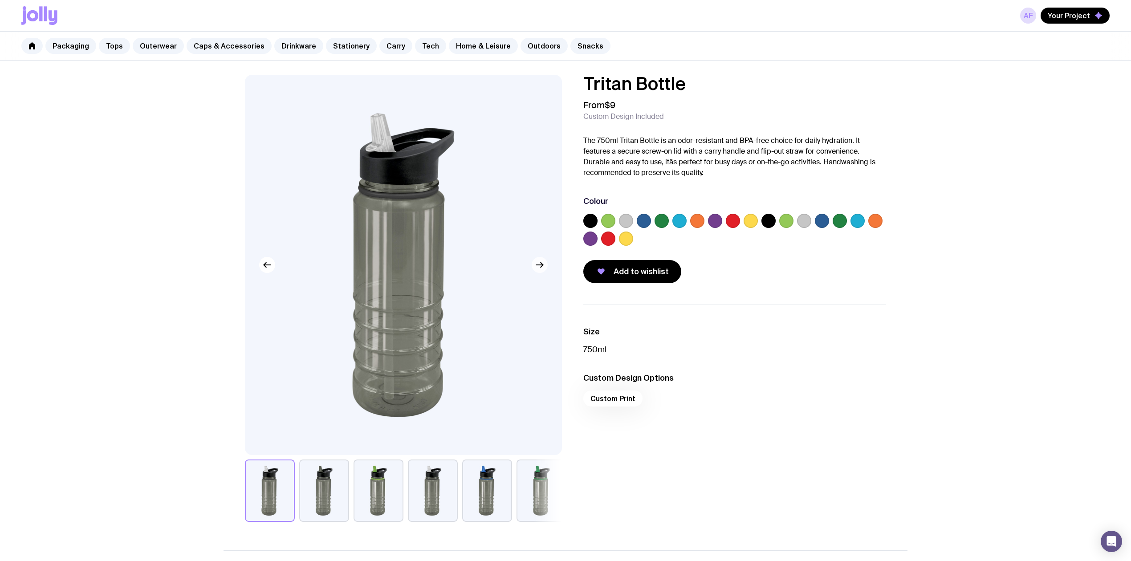
click at [541, 268] on icon "button" at bounding box center [540, 265] width 11 height 11
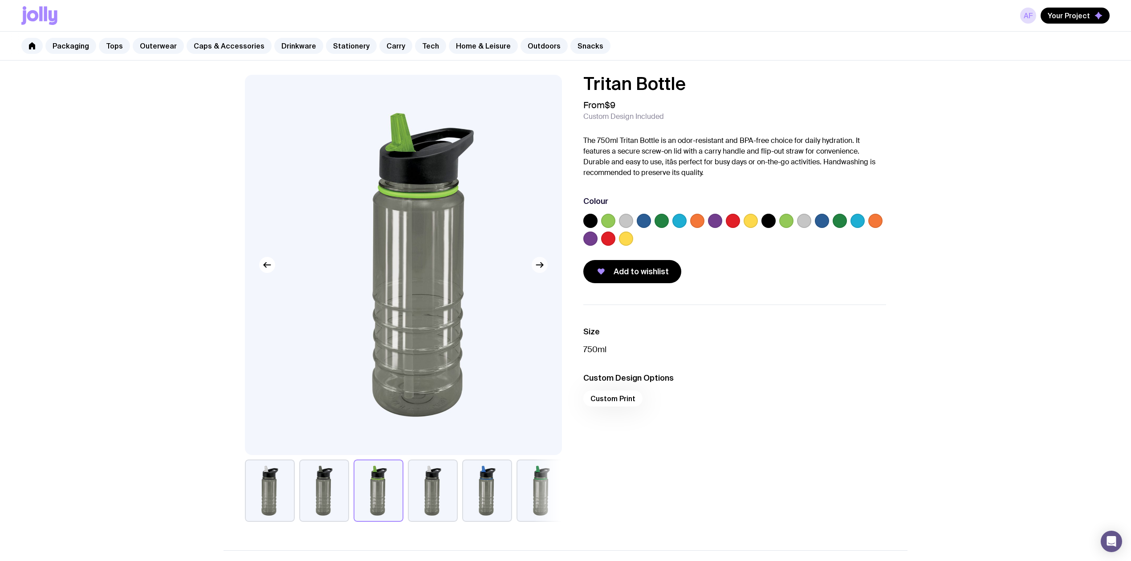
click at [541, 268] on icon "button" at bounding box center [540, 265] width 11 height 11
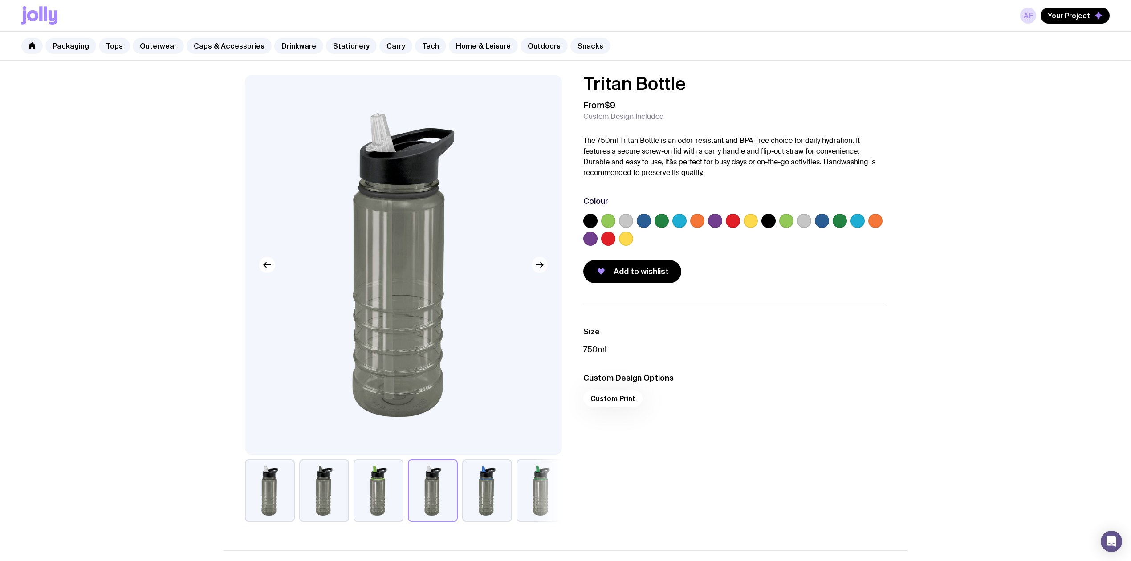
click at [541, 268] on icon "button" at bounding box center [540, 265] width 11 height 11
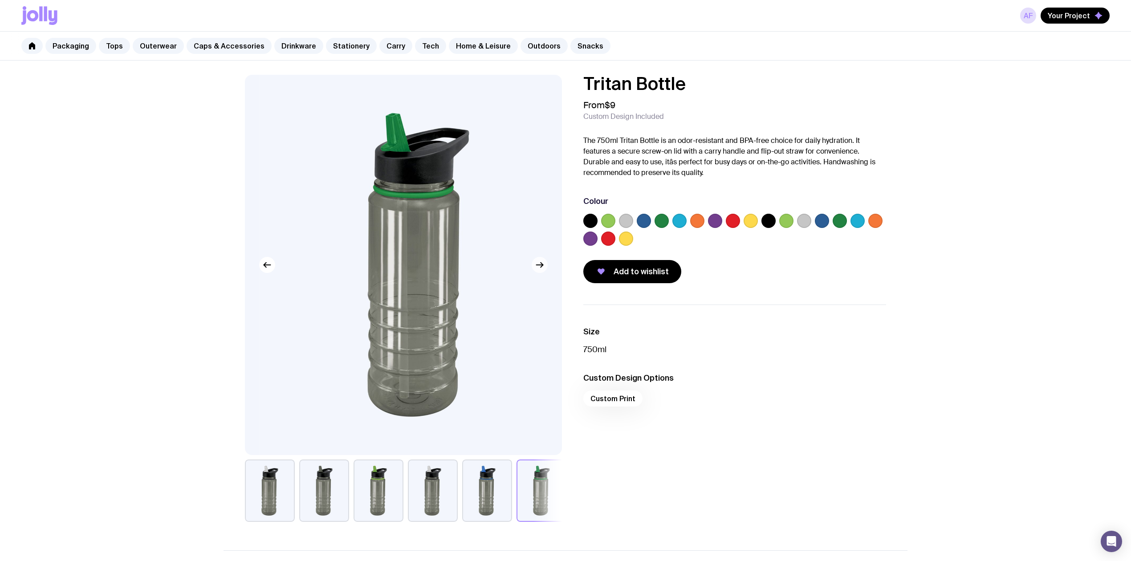
click at [541, 268] on icon "button" at bounding box center [540, 265] width 11 height 11
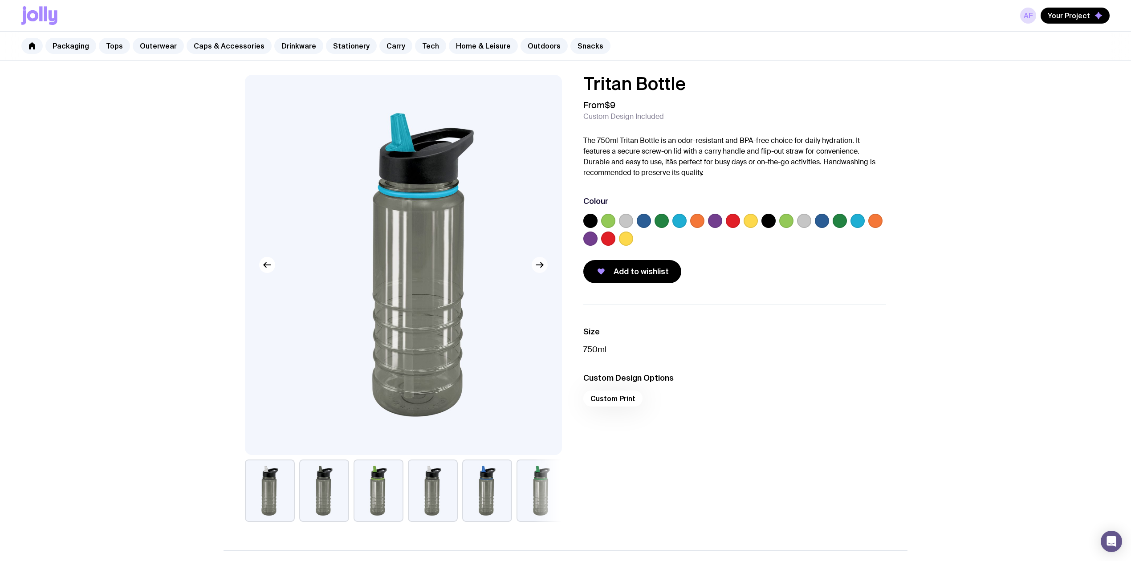
click at [541, 268] on icon "button" at bounding box center [540, 265] width 11 height 11
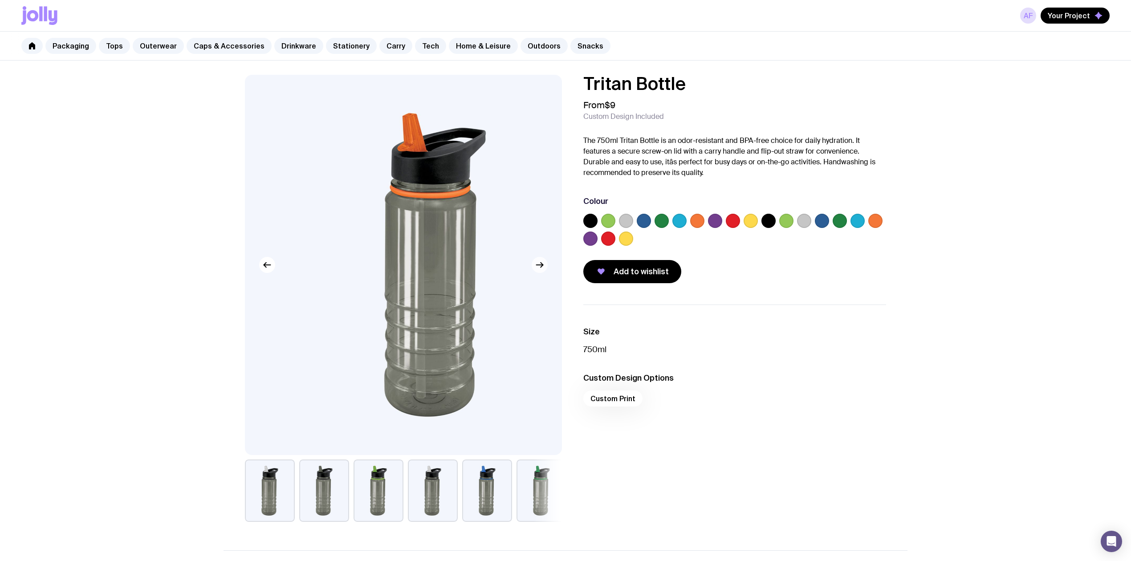
click at [541, 268] on icon "button" at bounding box center [540, 265] width 11 height 11
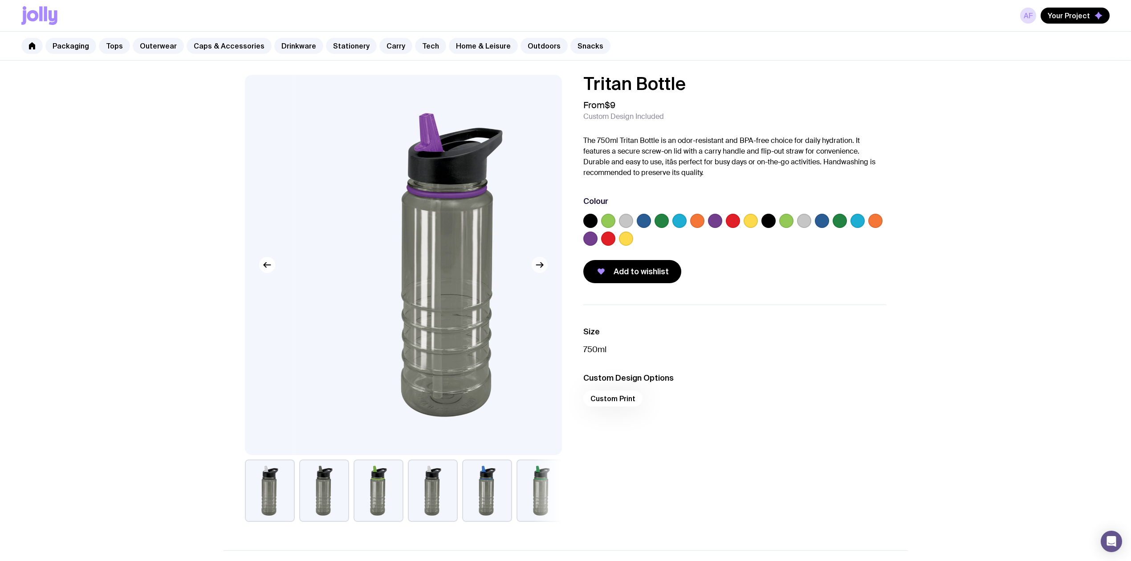
click at [541, 268] on icon "button" at bounding box center [540, 265] width 11 height 11
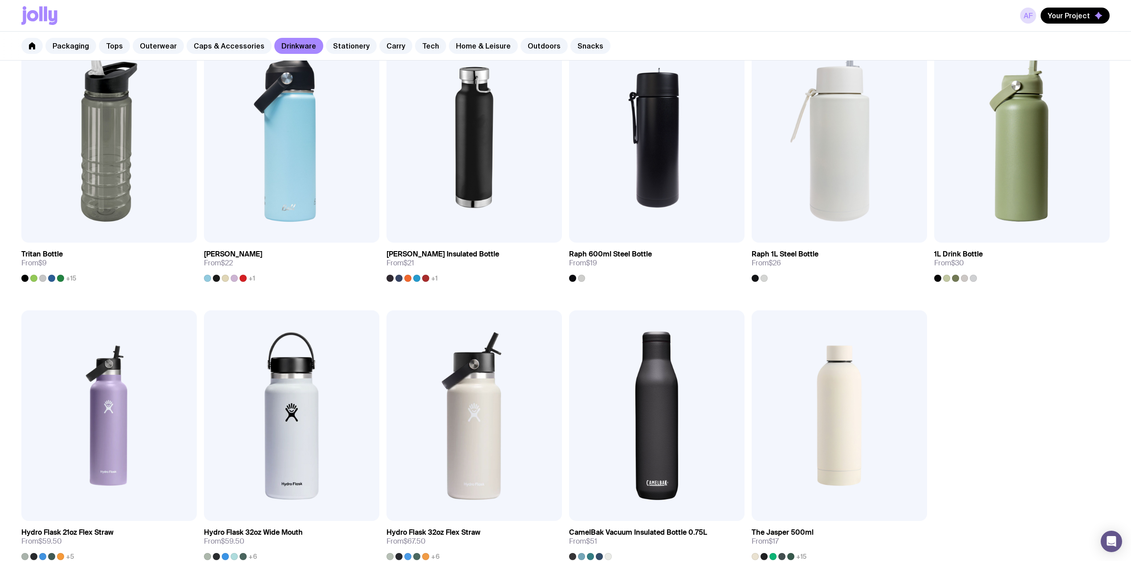
scroll to position [697, 0]
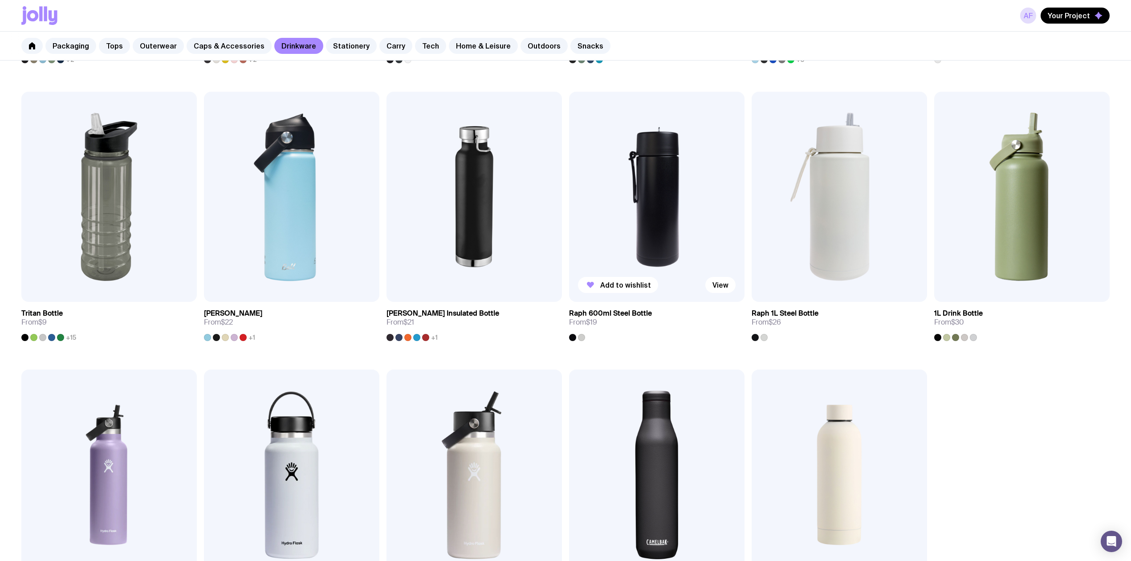
click at [628, 243] on img at bounding box center [657, 197] width 176 height 211
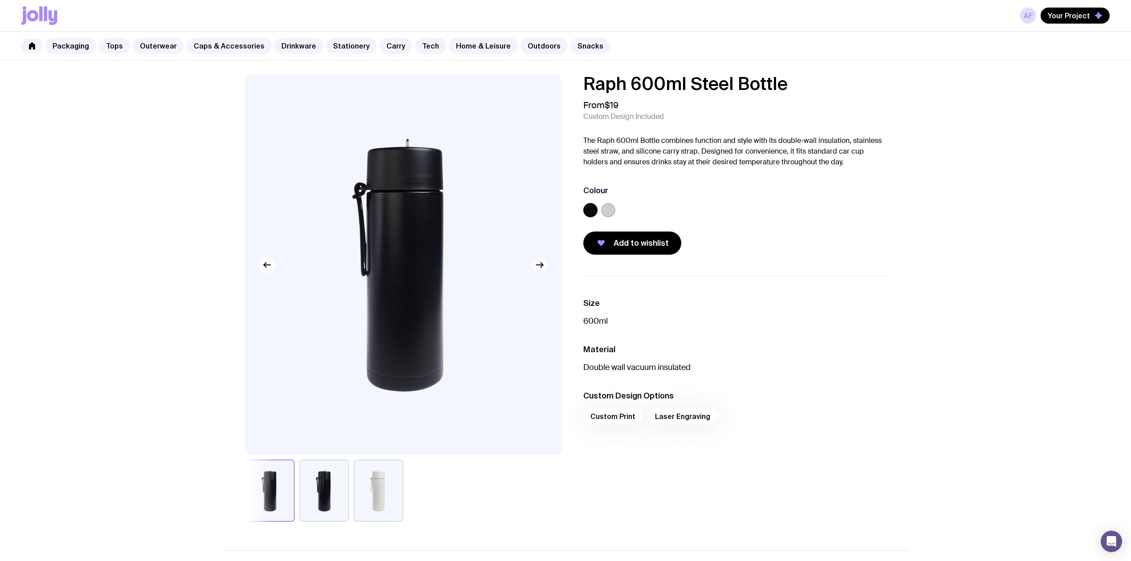
click at [537, 271] on button "button" at bounding box center [540, 265] width 16 height 16
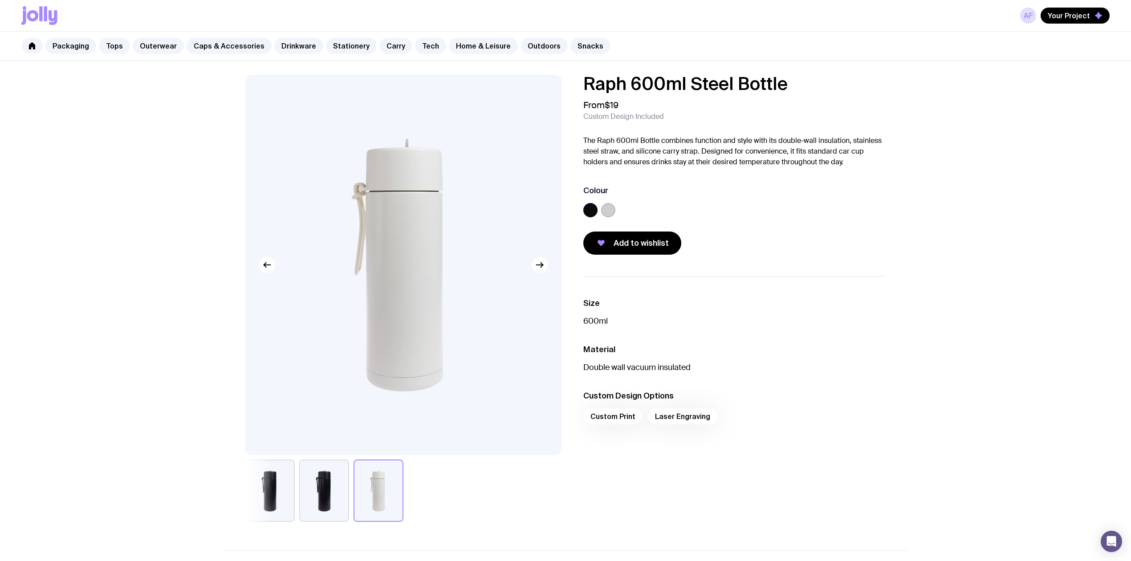
click at [320, 496] on button "button" at bounding box center [324, 491] width 50 height 62
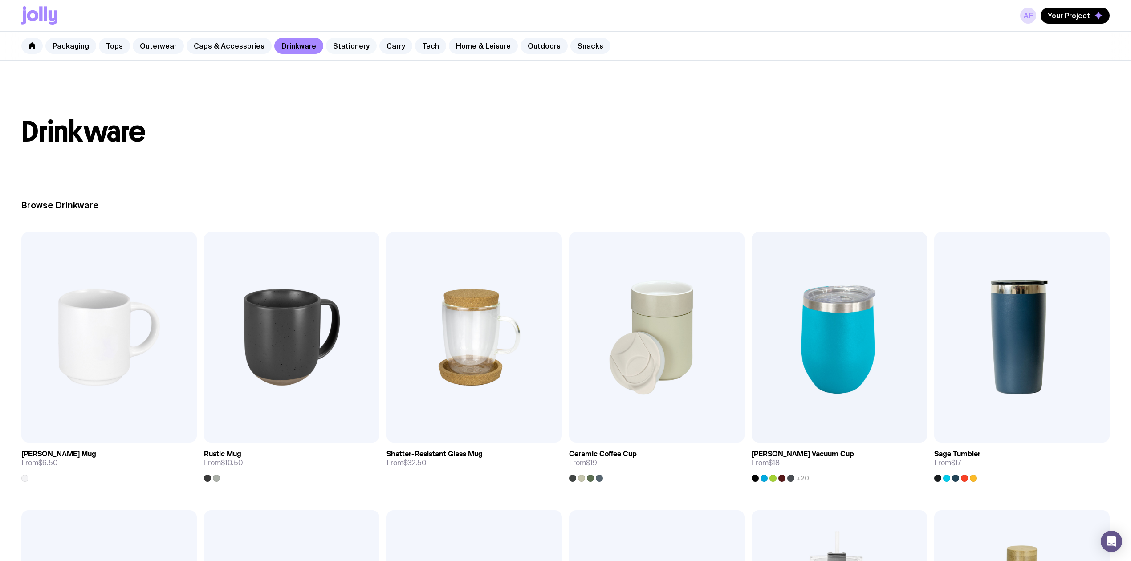
click at [339, 43] on link "Stationery" at bounding box center [351, 46] width 51 height 16
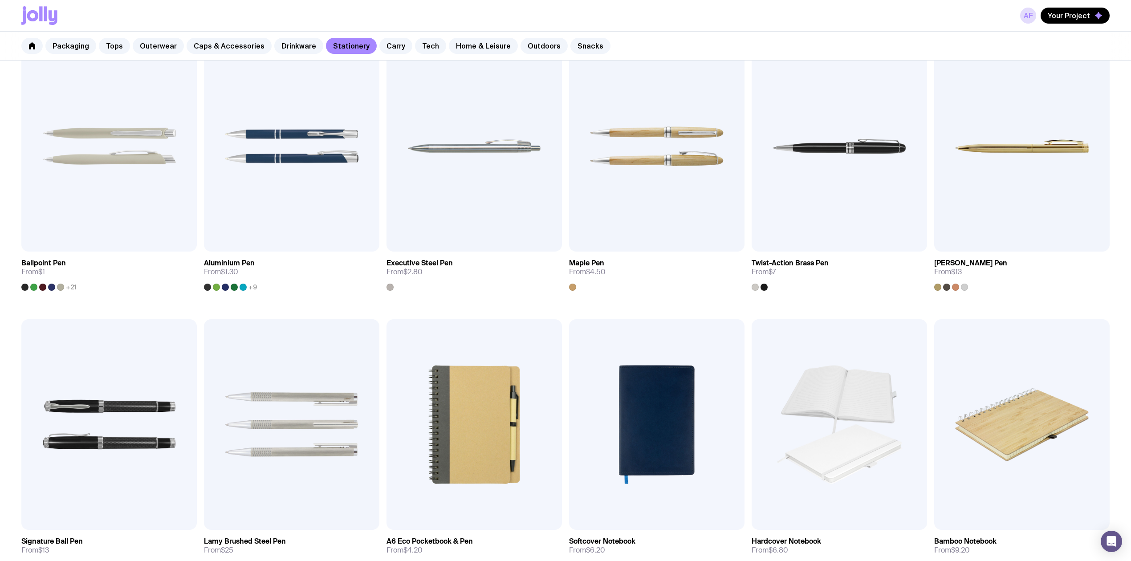
scroll to position [59, 0]
